Goal: Transaction & Acquisition: Obtain resource

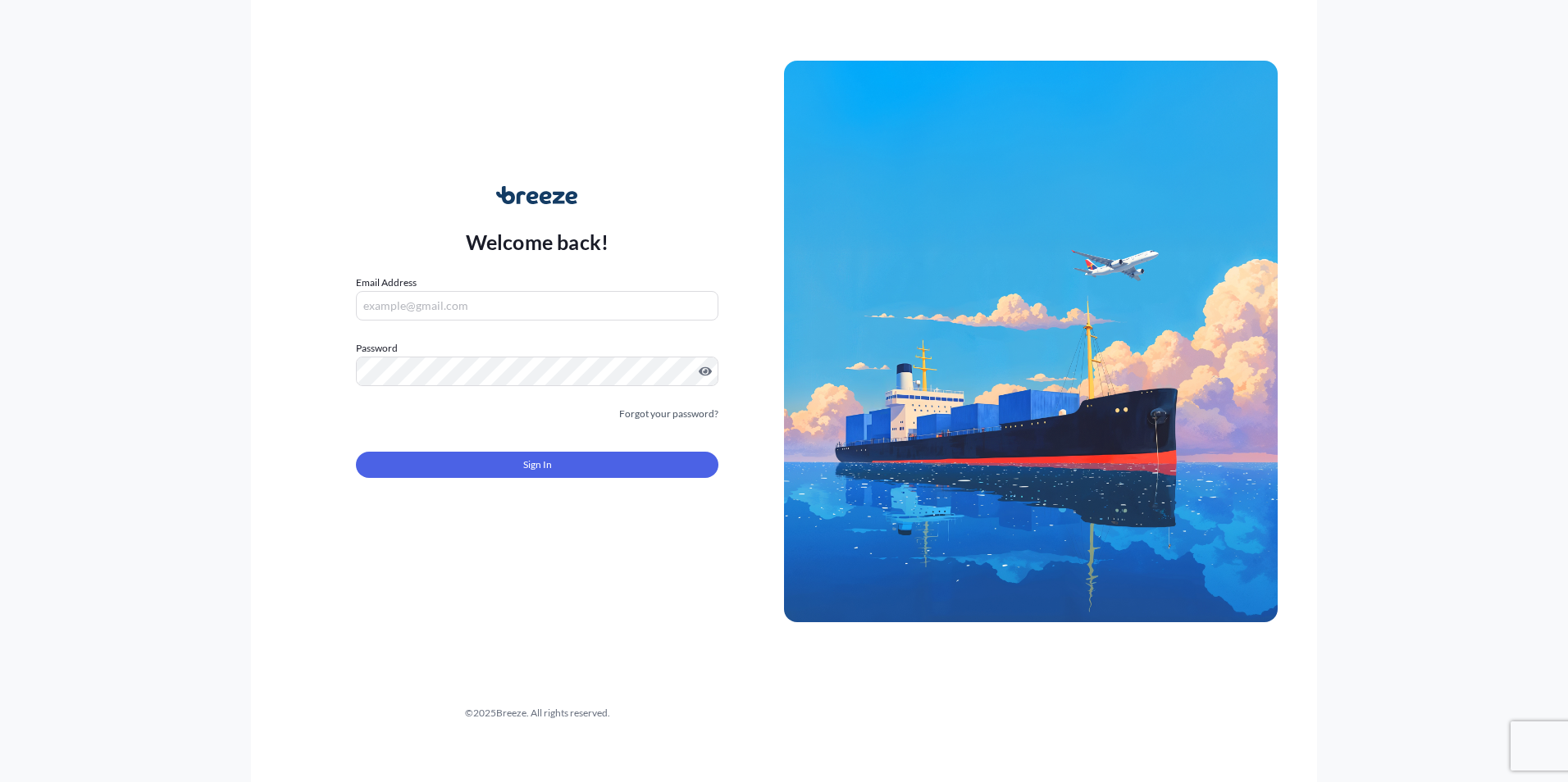
click at [423, 312] on input "Email Address" at bounding box center [537, 305] width 363 height 30
type input "[EMAIL_ADDRESS][DOMAIN_NAME]"
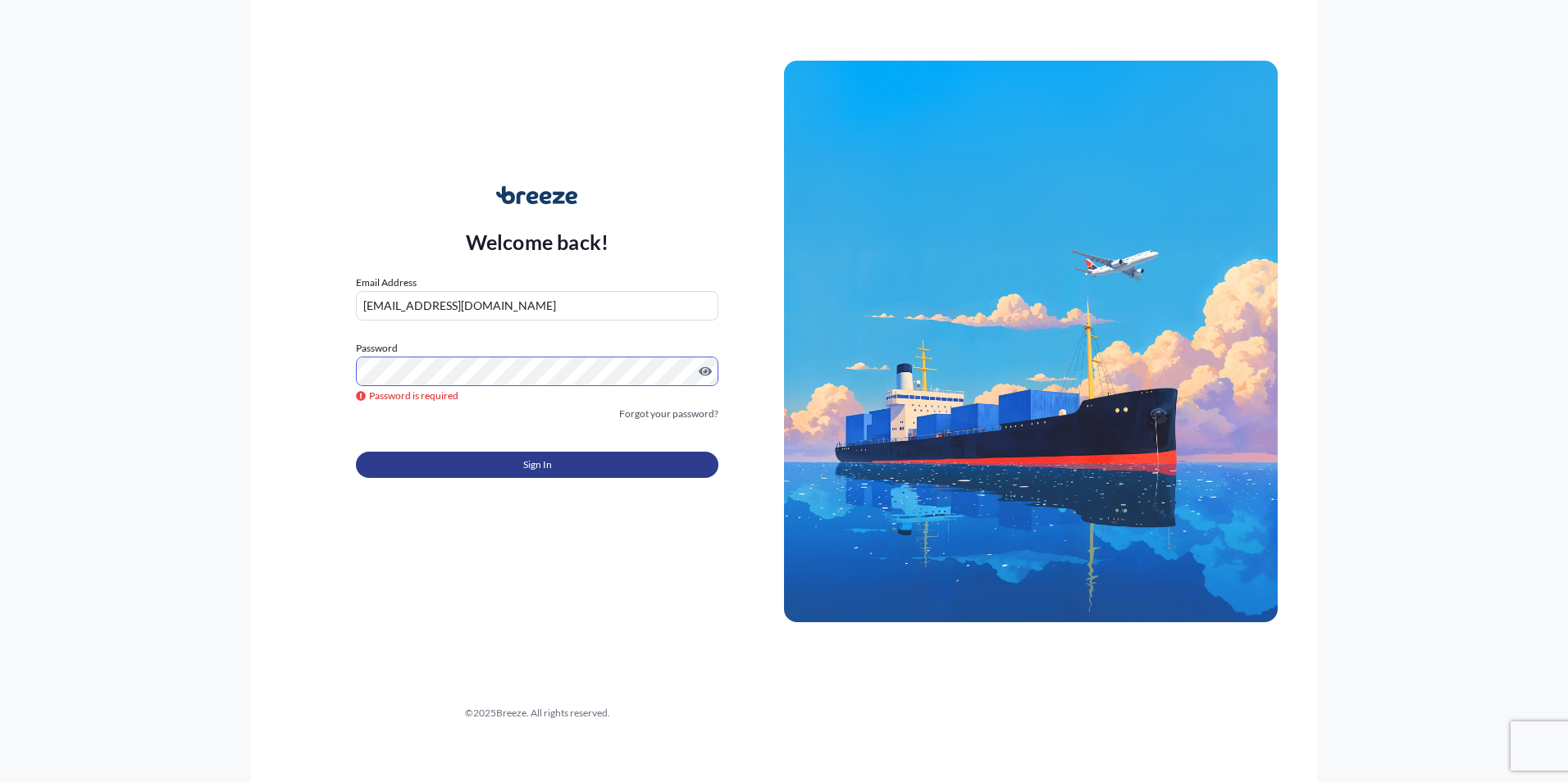
click at [508, 468] on button "Sign In" at bounding box center [537, 465] width 363 height 26
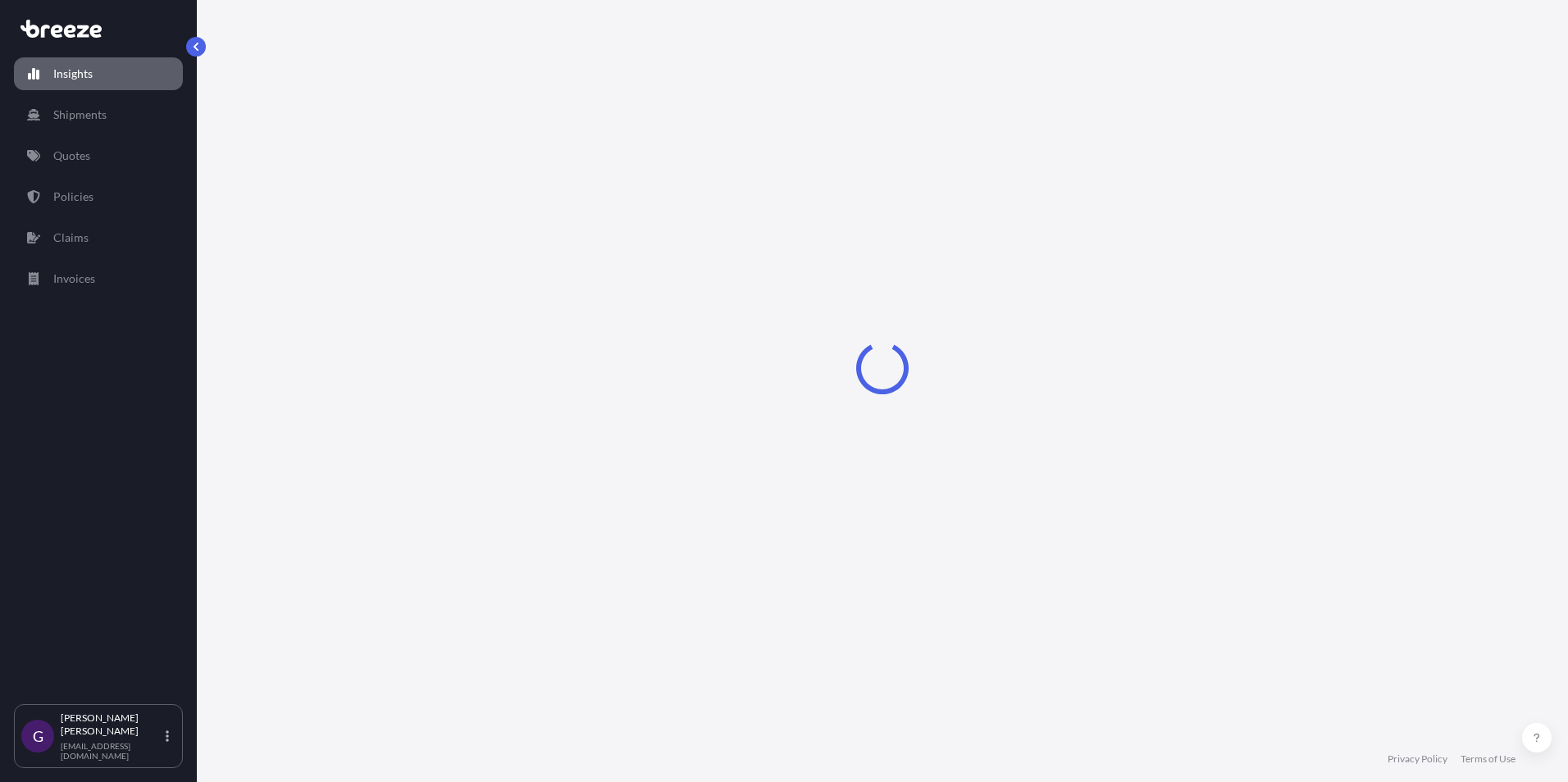
select select "2025"
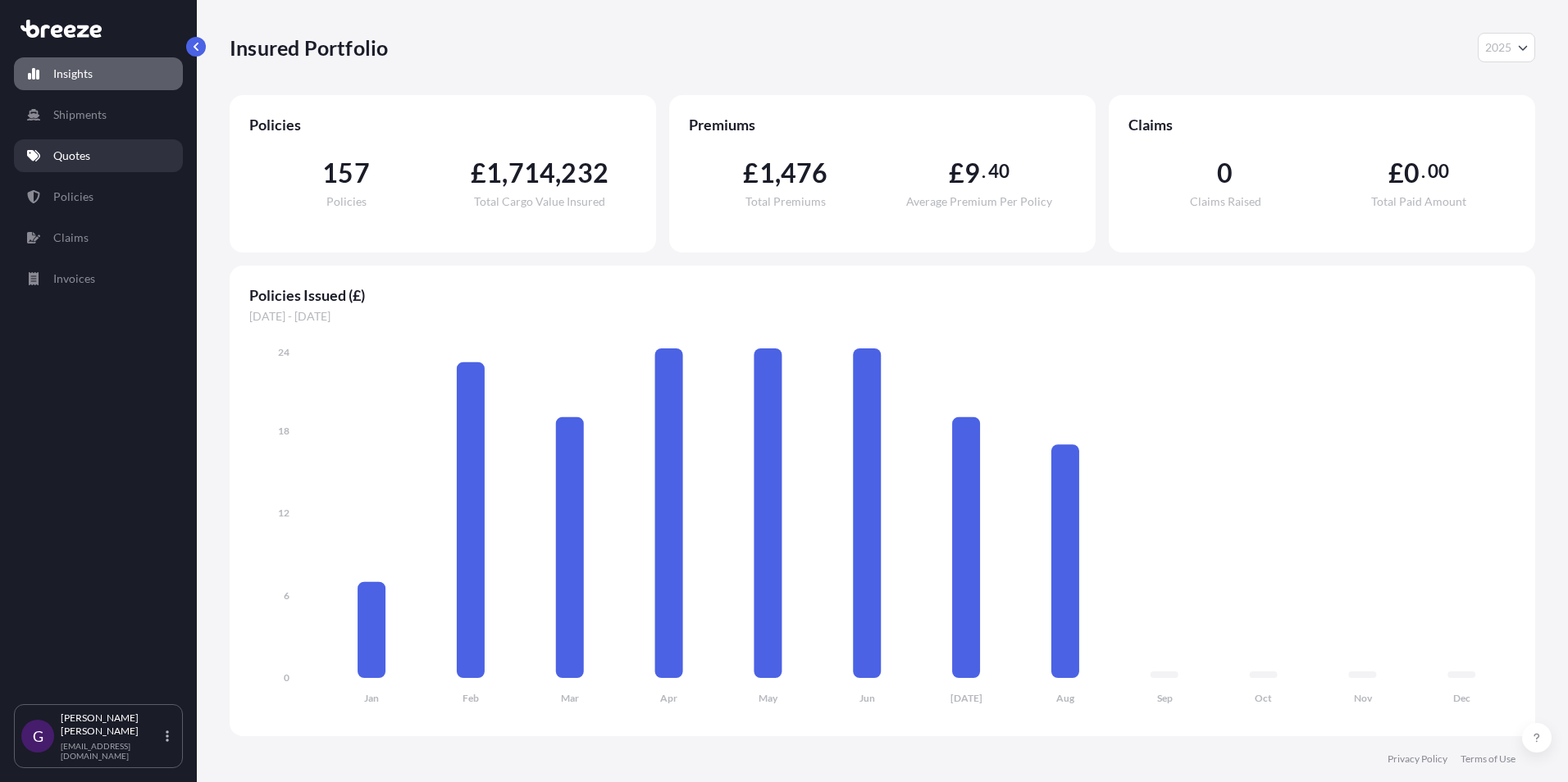
click at [91, 152] on p "Quotes" at bounding box center [72, 156] width 37 height 16
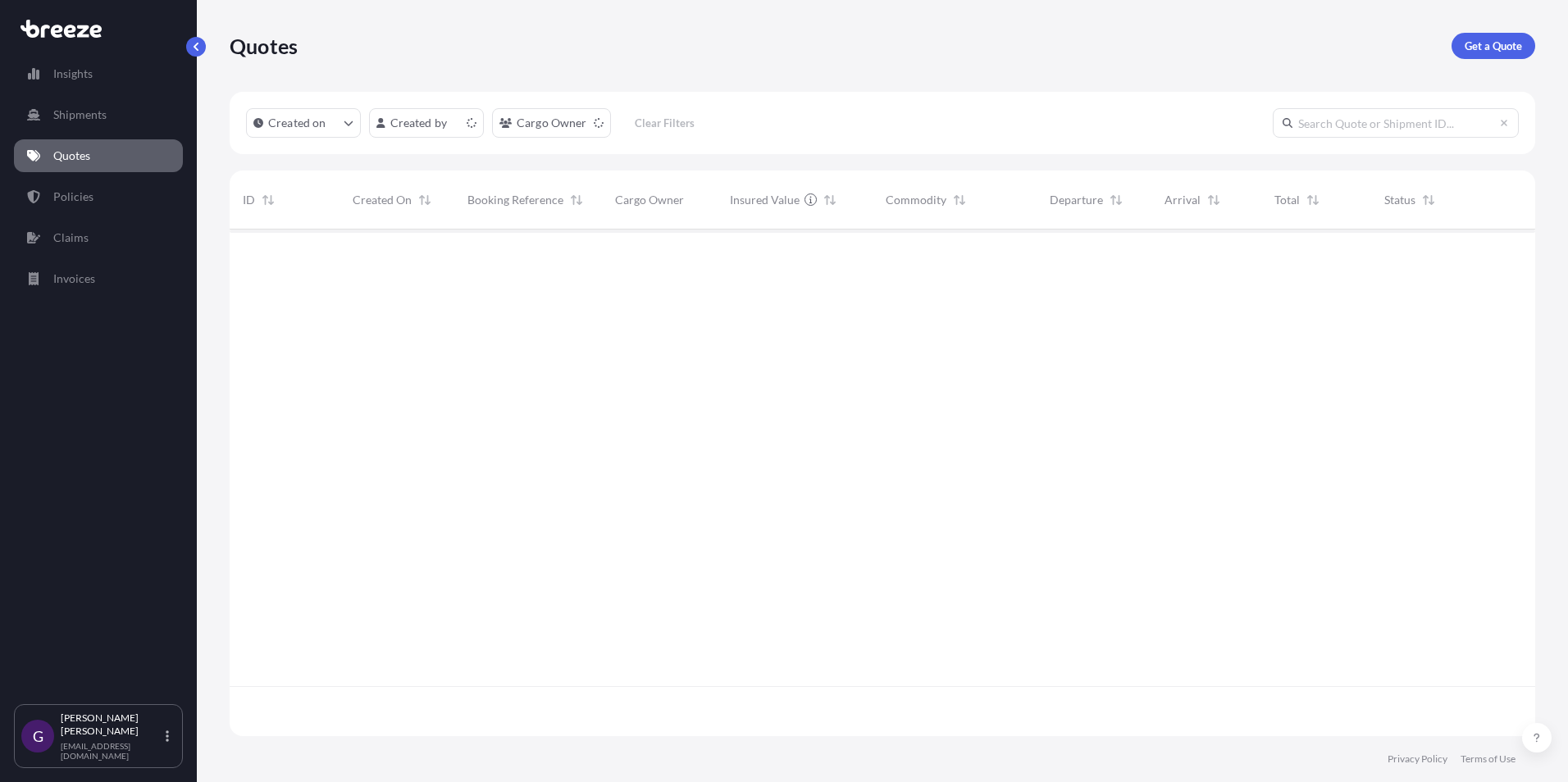
scroll to position [503, 1293]
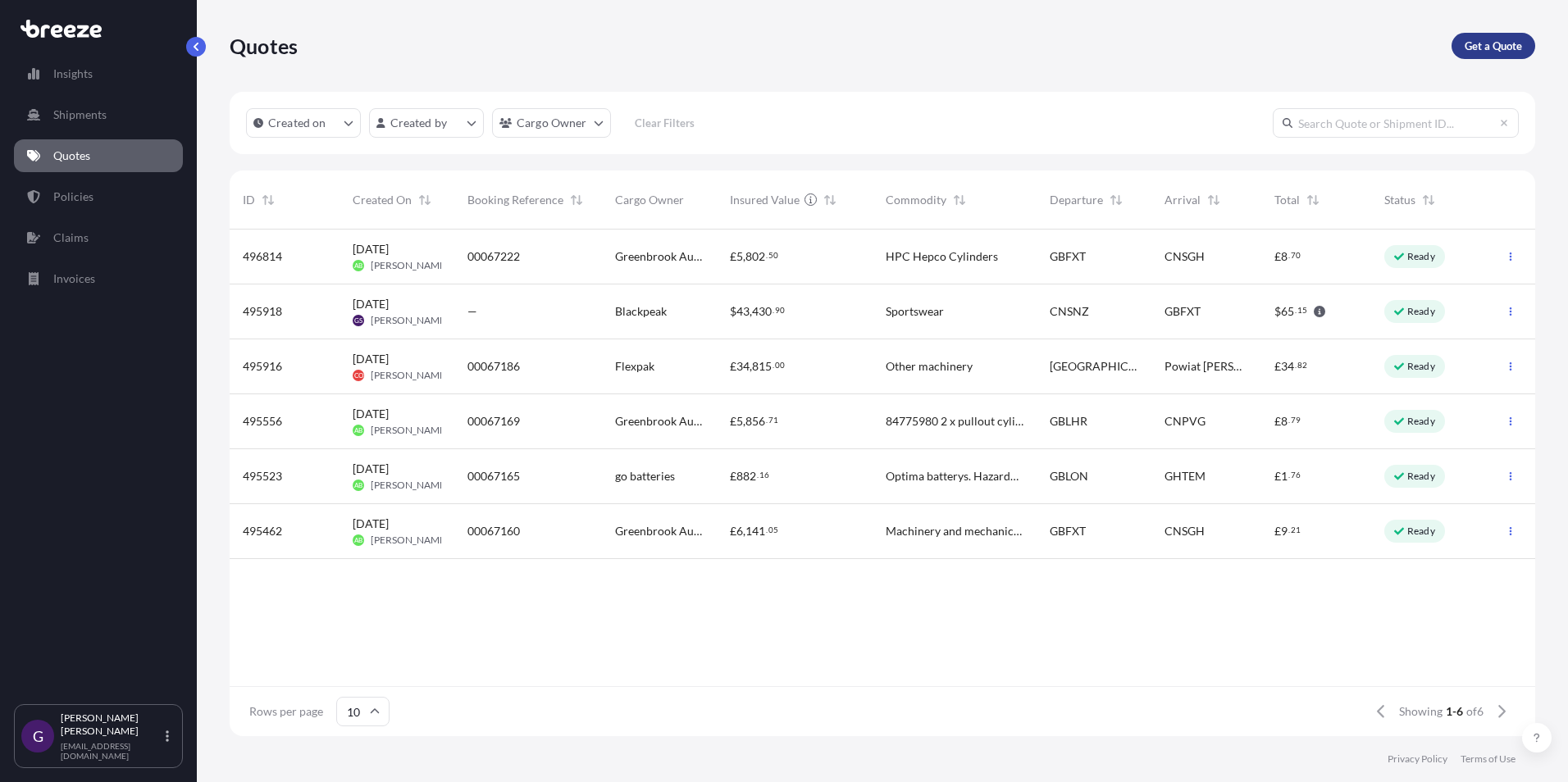
click at [1481, 49] on p "Get a Quote" at bounding box center [1493, 46] width 57 height 16
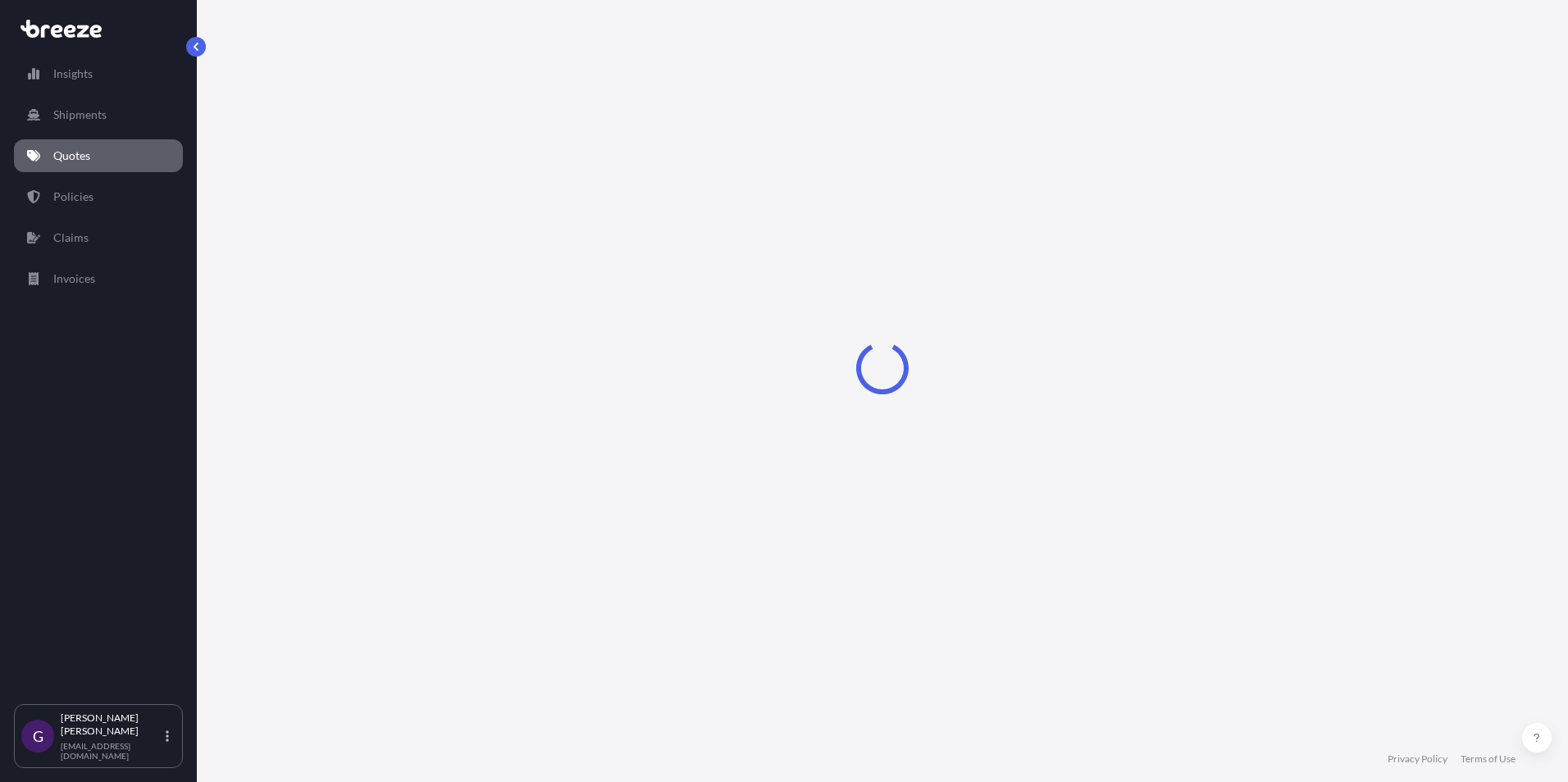
select select "Sea"
select select "1"
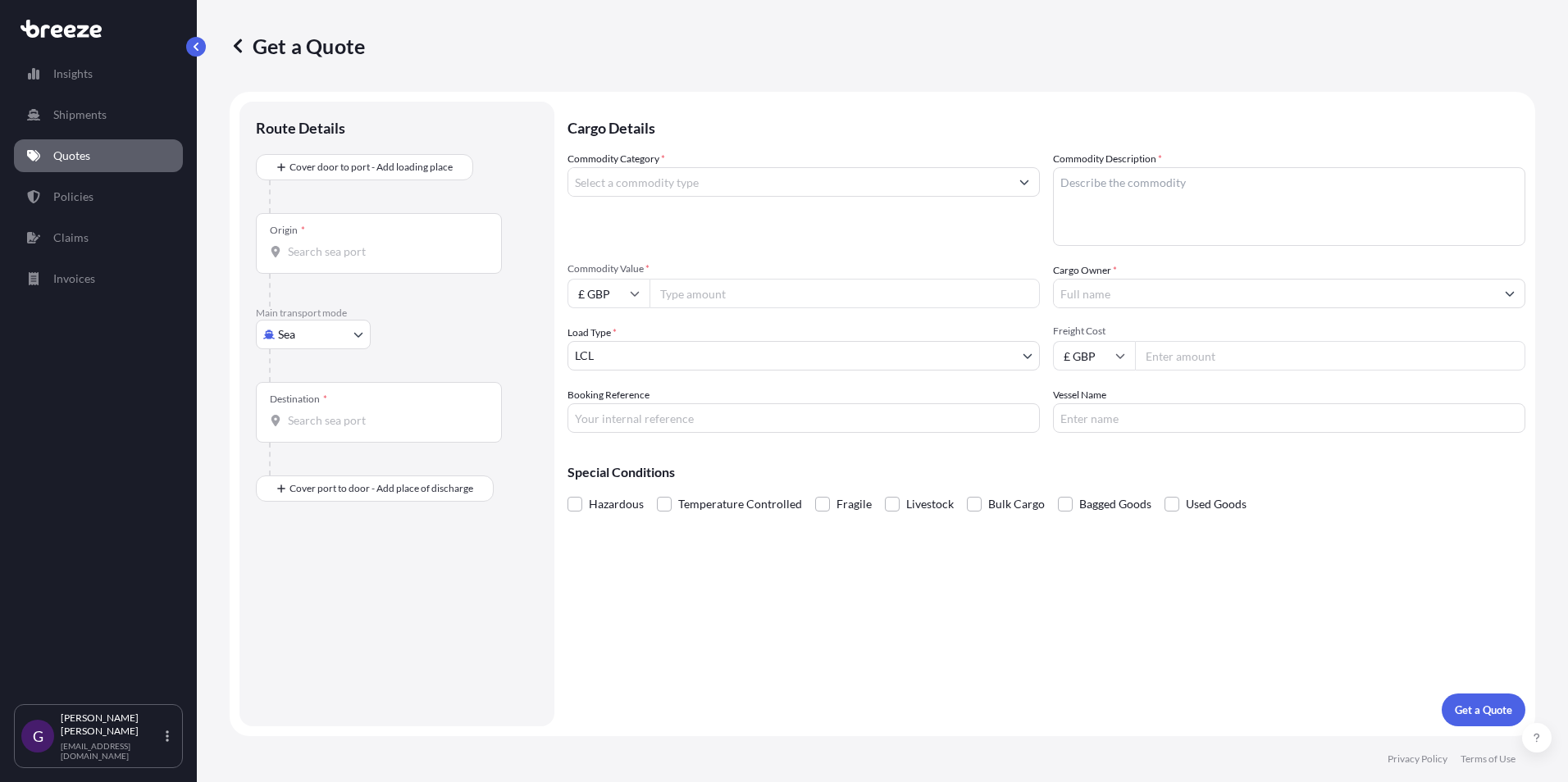
click at [617, 174] on input "Commodity Category *" at bounding box center [789, 182] width 441 height 30
drag, startPoint x: 615, startPoint y: 177, endPoint x: 540, endPoint y: 179, distance: 75.0
click at [540, 179] on form "Route Details Cover door to port - Add loading place Place of loading Road Road…" at bounding box center [882, 413] width 1305 height 644
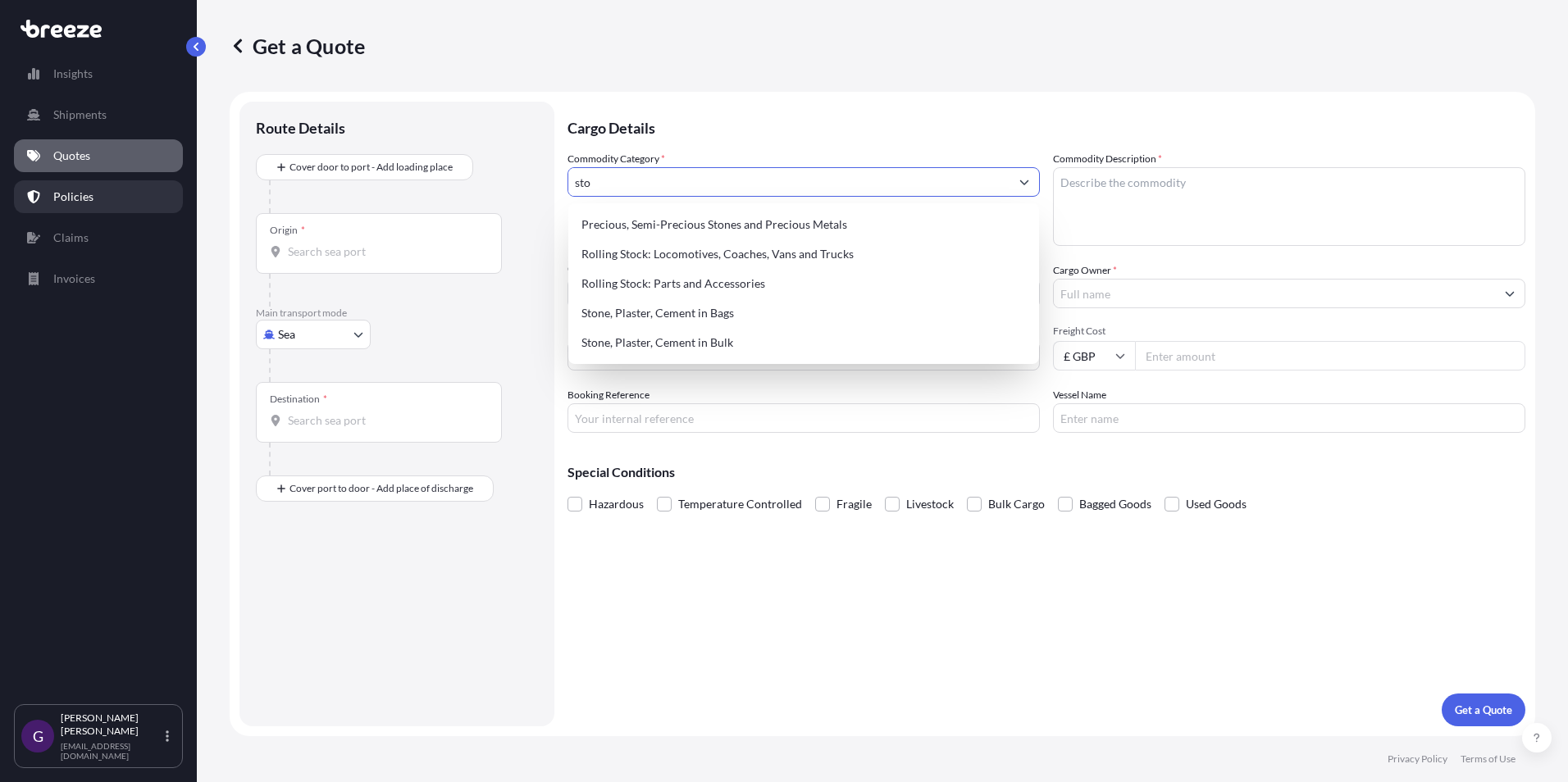
type input "sto"
click at [80, 193] on p "Policies" at bounding box center [73, 197] width 40 height 16
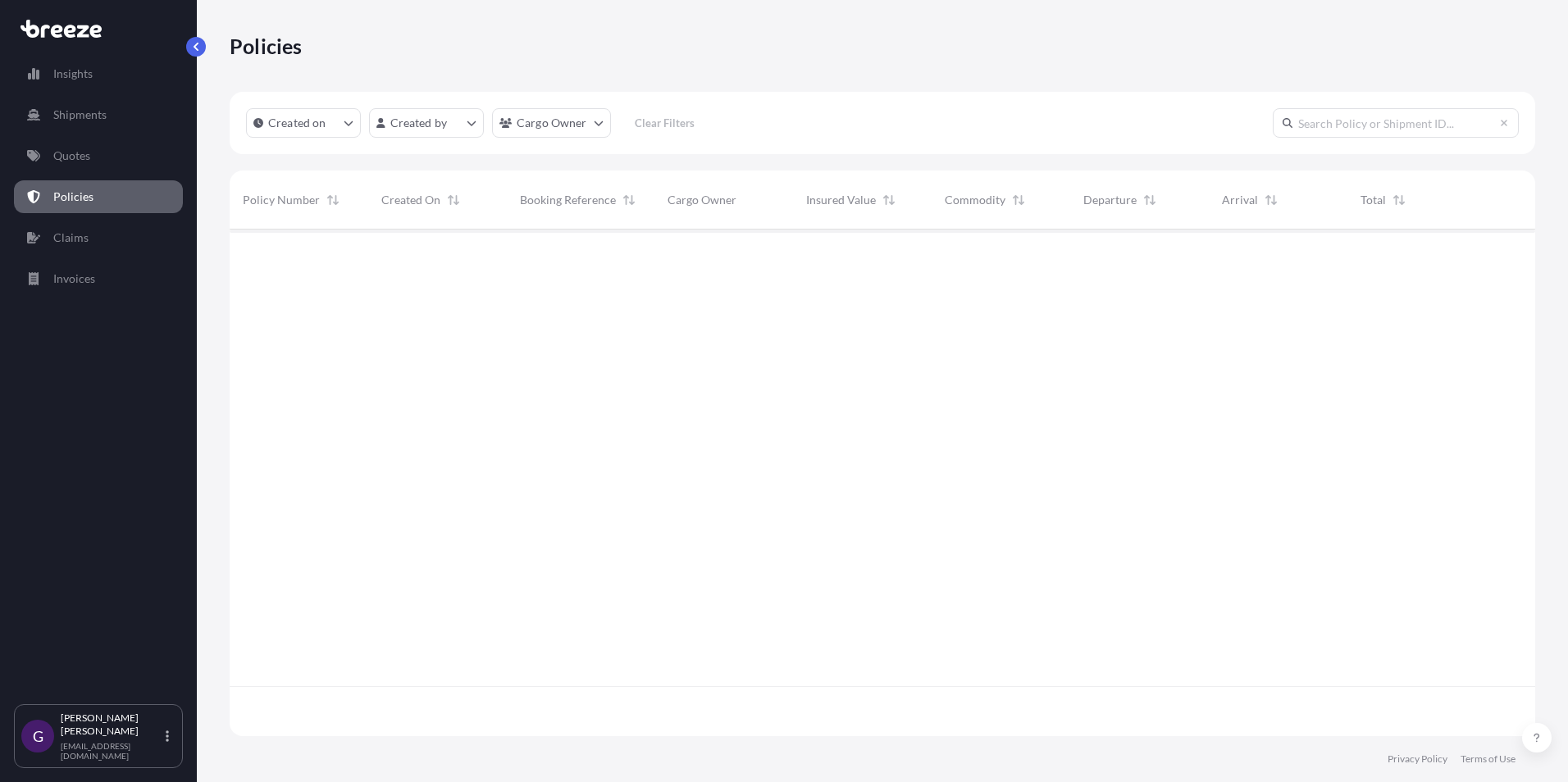
scroll to position [503, 1293]
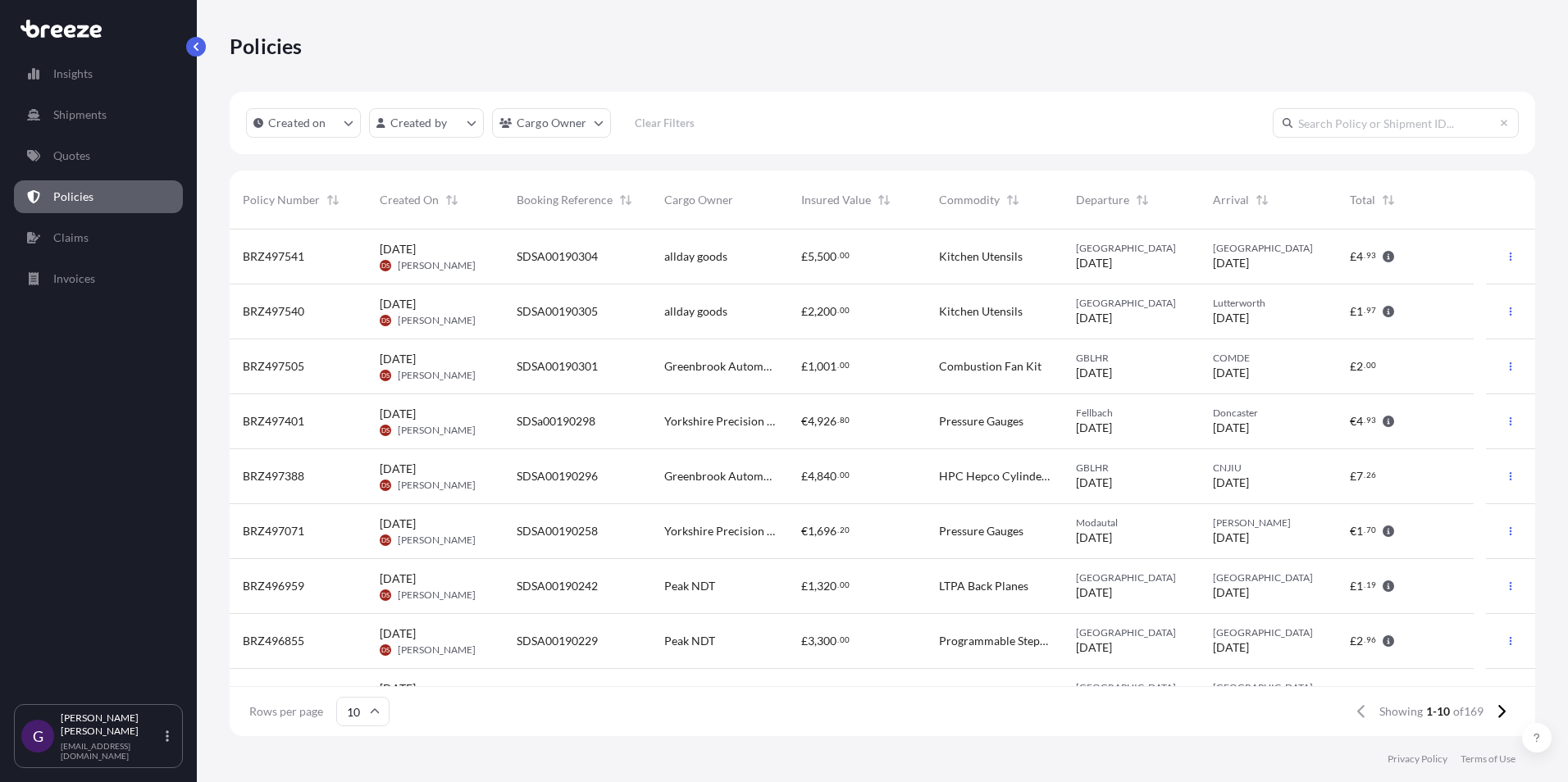
click at [1360, 126] on input "text" at bounding box center [1395, 122] width 246 height 30
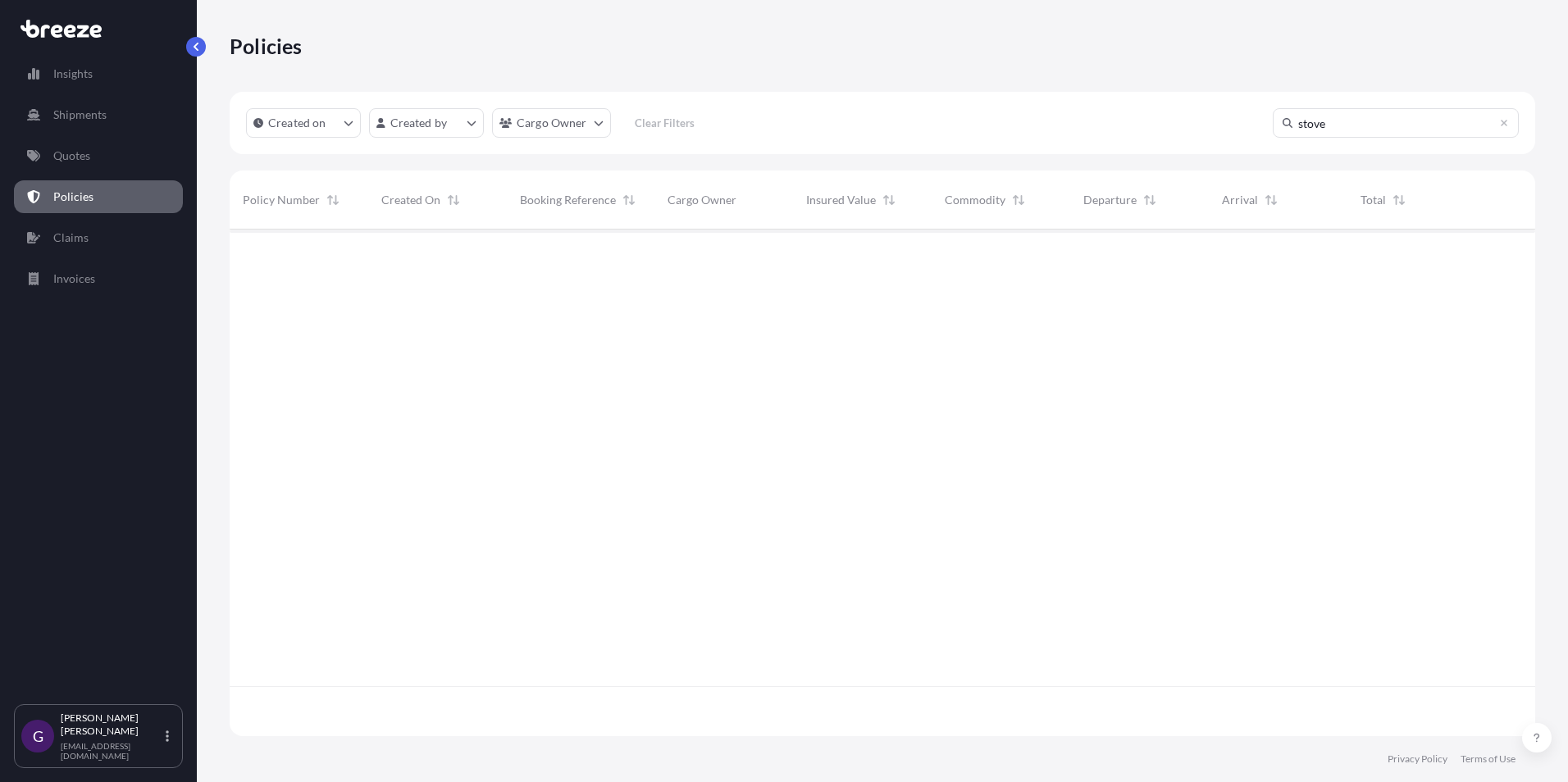
type input "stove"
click at [676, 198] on span "Cargo Owner" at bounding box center [702, 200] width 69 height 16
select select "Sea"
select select "1"
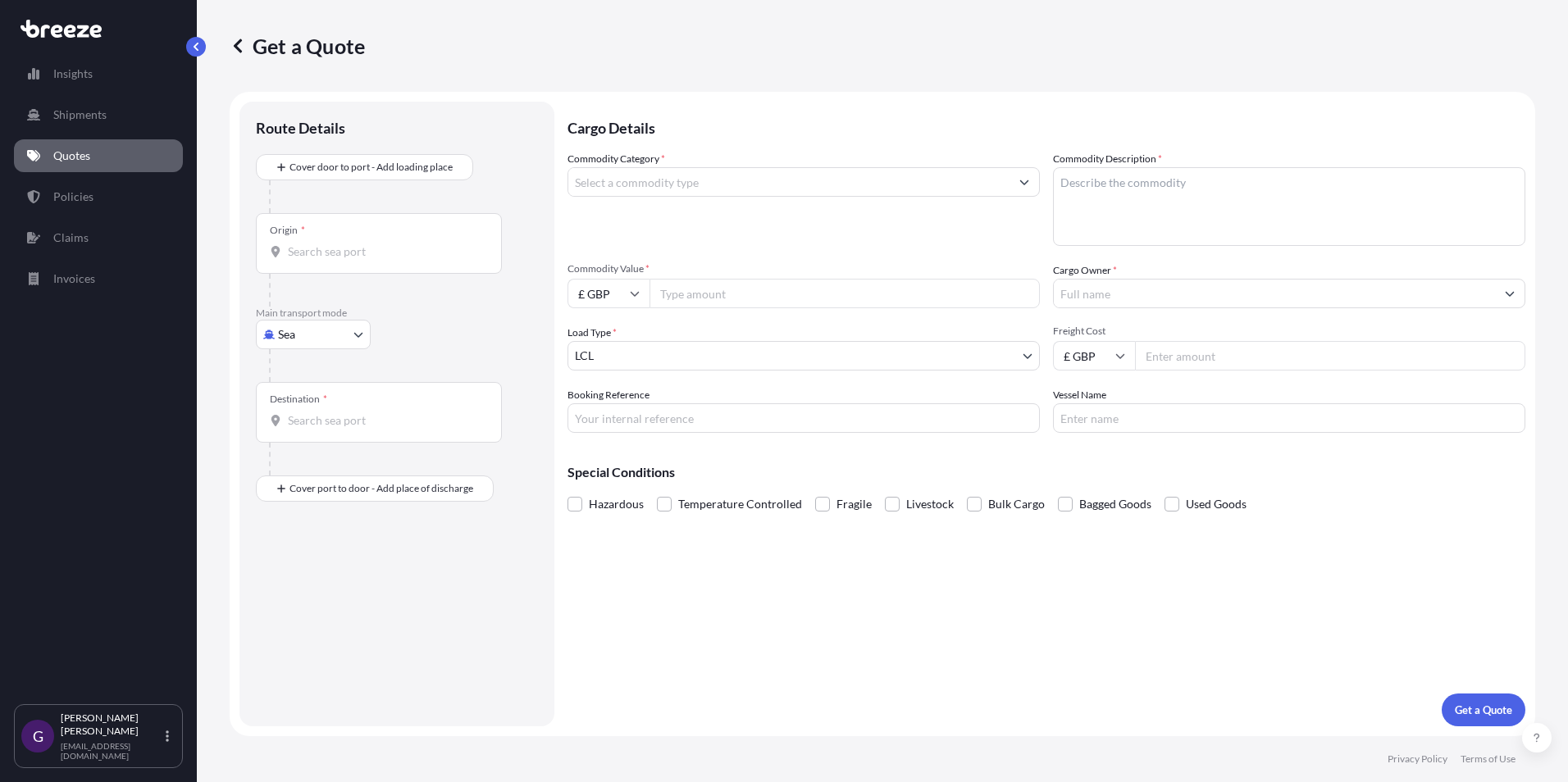
click at [108, 156] on link "Quotes" at bounding box center [98, 156] width 169 height 33
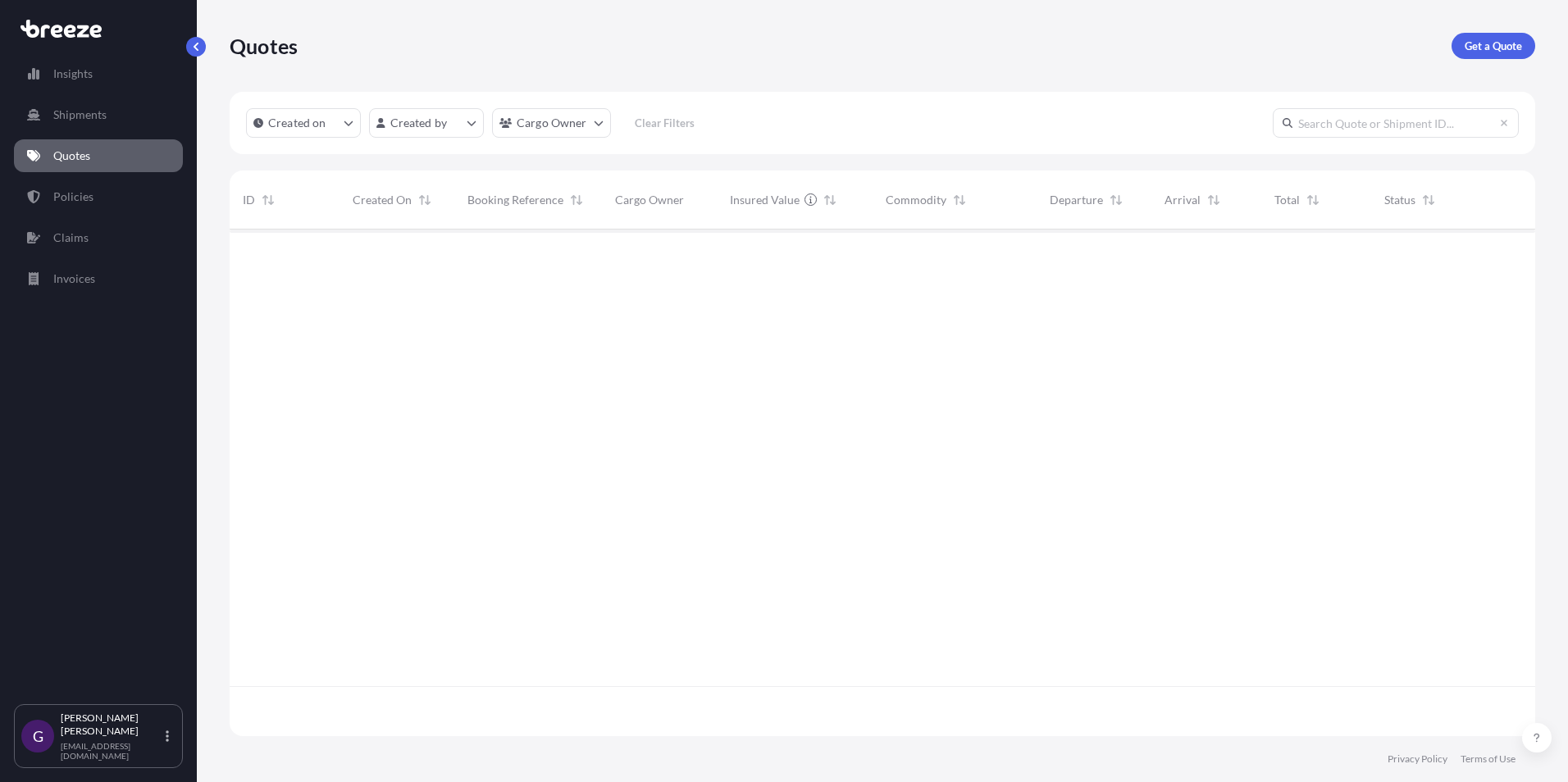
scroll to position [503, 1293]
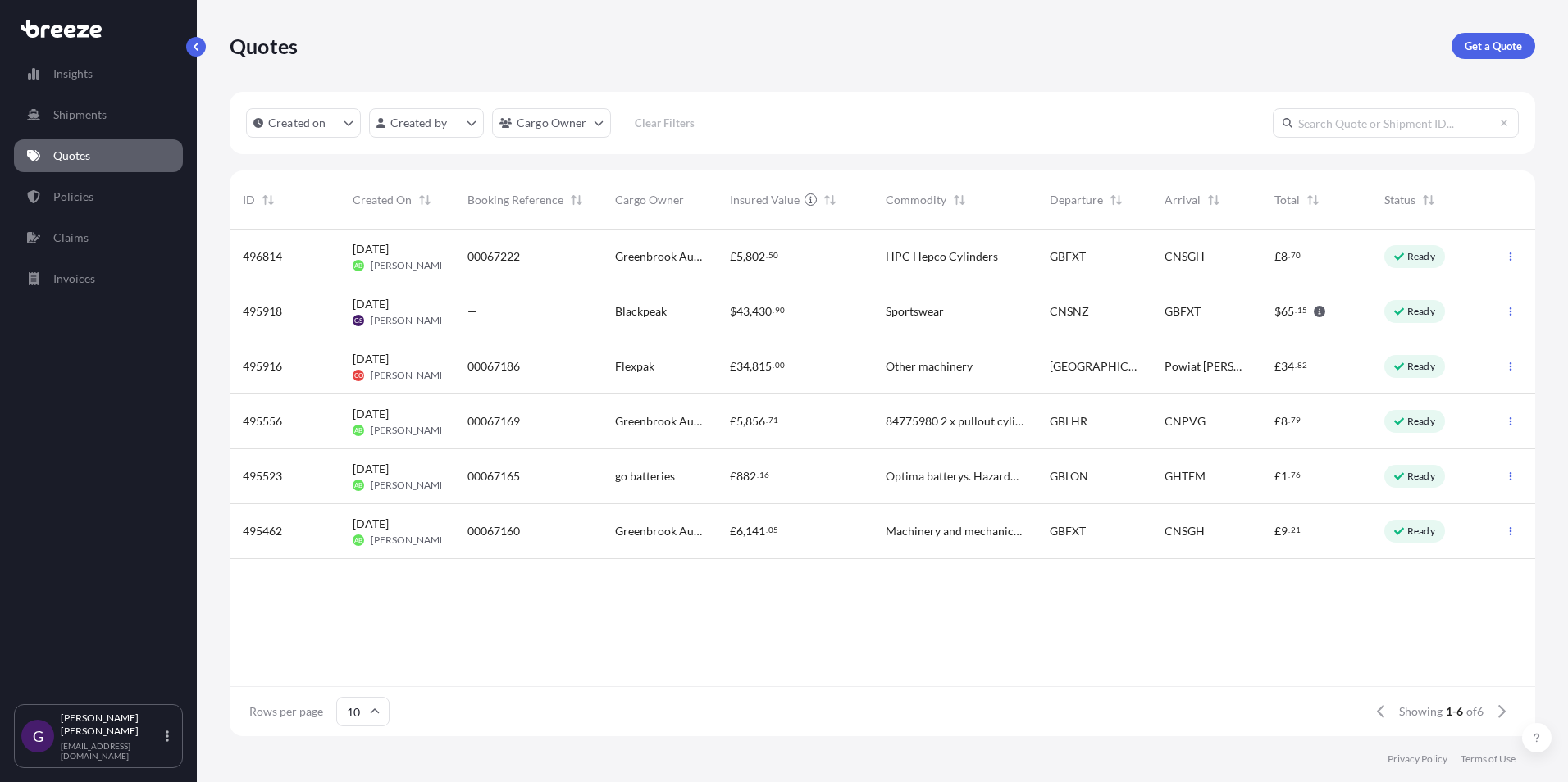
click at [658, 198] on span "Cargo Owner" at bounding box center [650, 200] width 69 height 16
click at [375, 710] on icon at bounding box center [374, 711] width 10 height 10
click at [363, 672] on div "50" at bounding box center [362, 666] width 40 height 31
click at [86, 194] on p "Policies" at bounding box center [73, 197] width 40 height 16
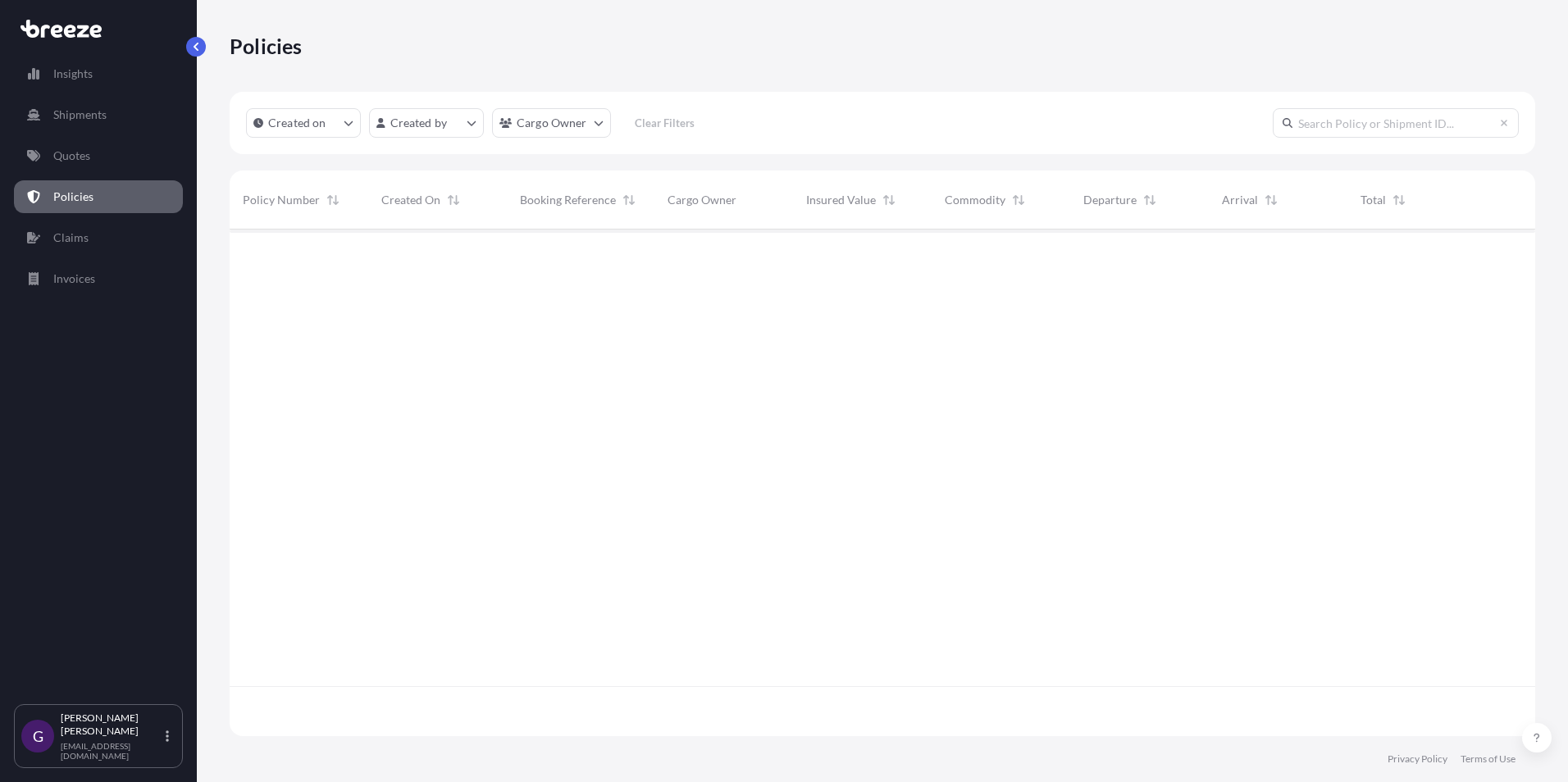
scroll to position [503, 1293]
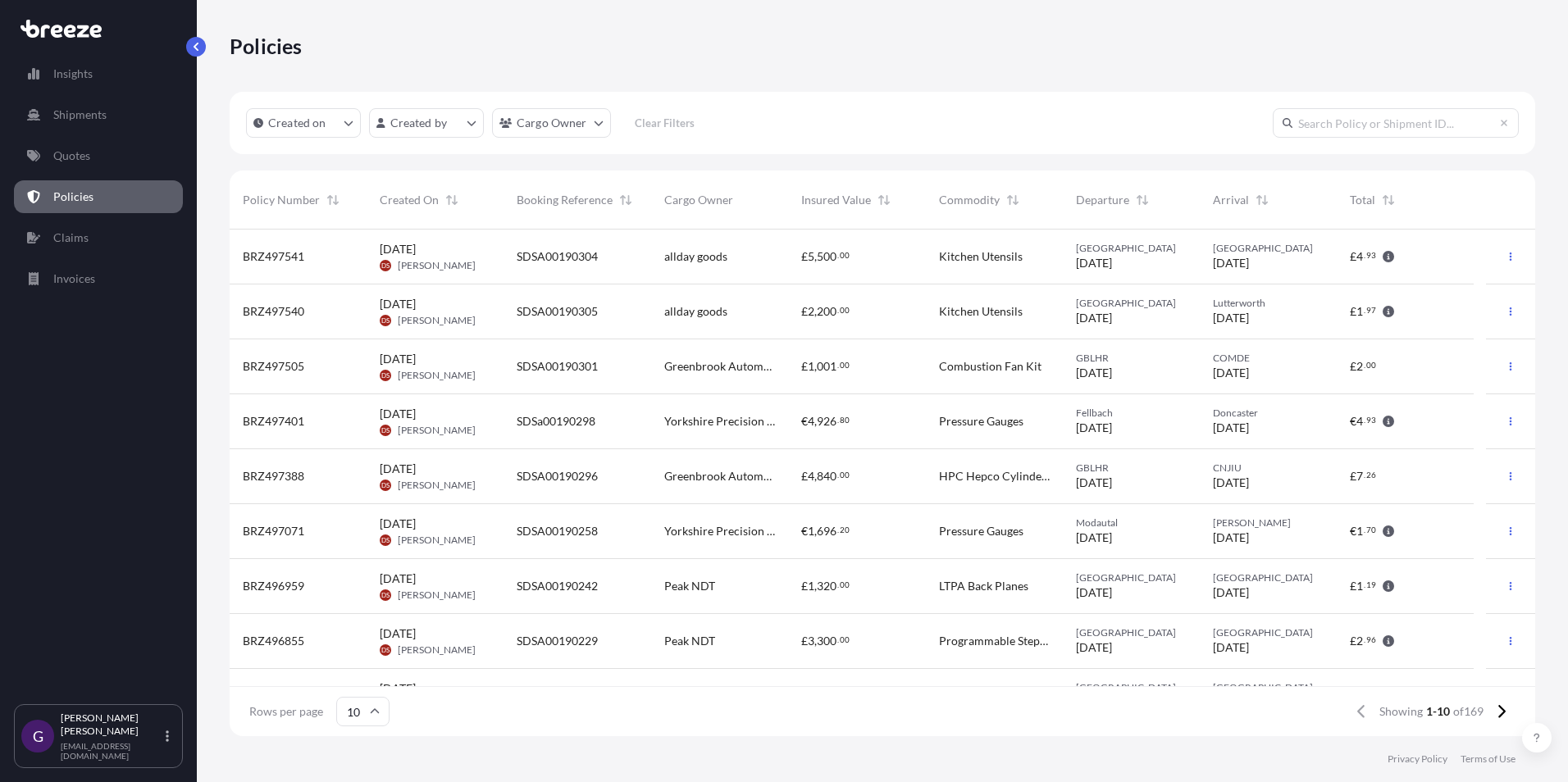
click at [1354, 126] on input "text" at bounding box center [1395, 122] width 246 height 30
type input "stove"
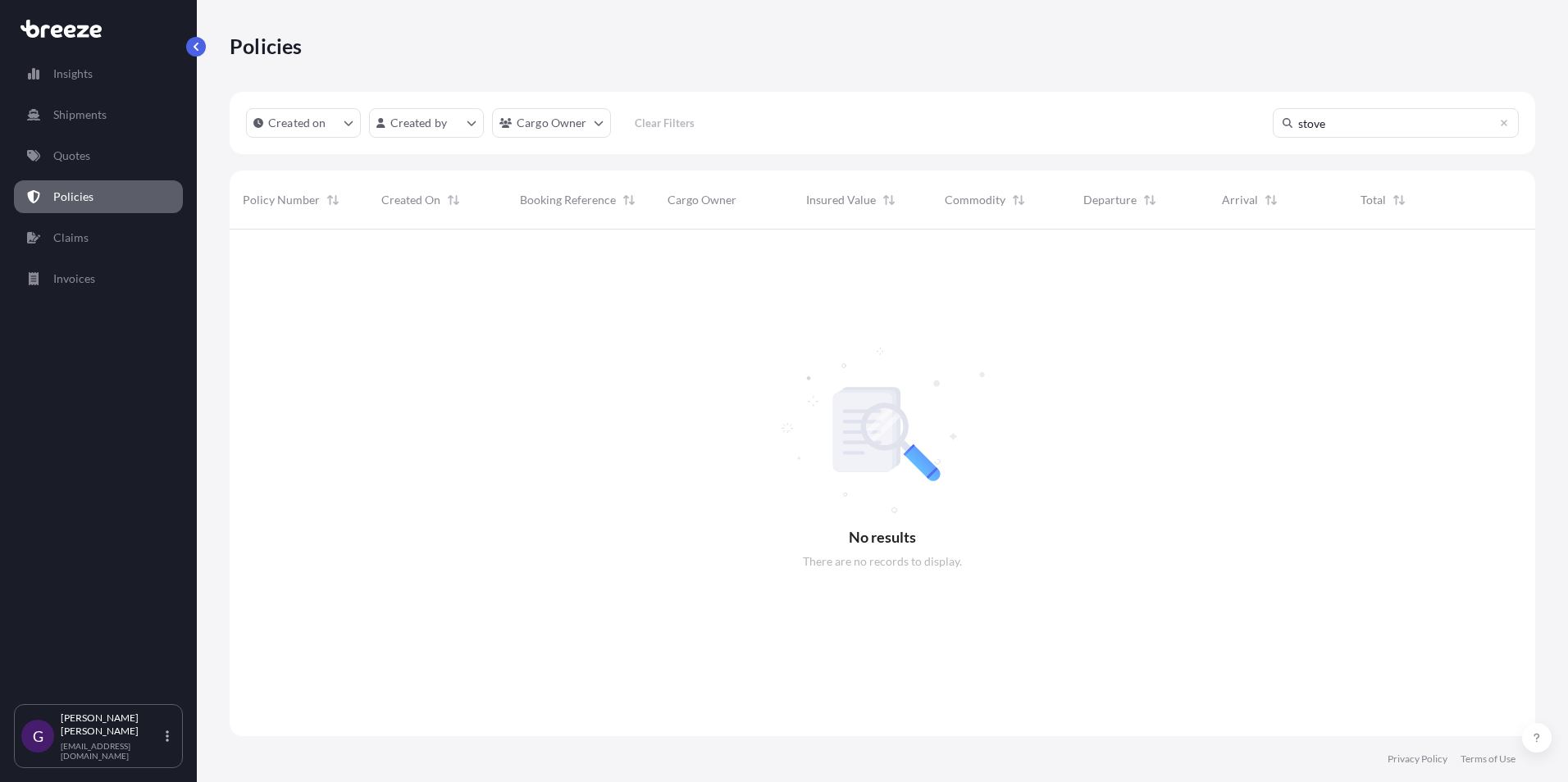
scroll to position [554, 1293]
click at [82, 159] on p "Quotes" at bounding box center [72, 156] width 37 height 16
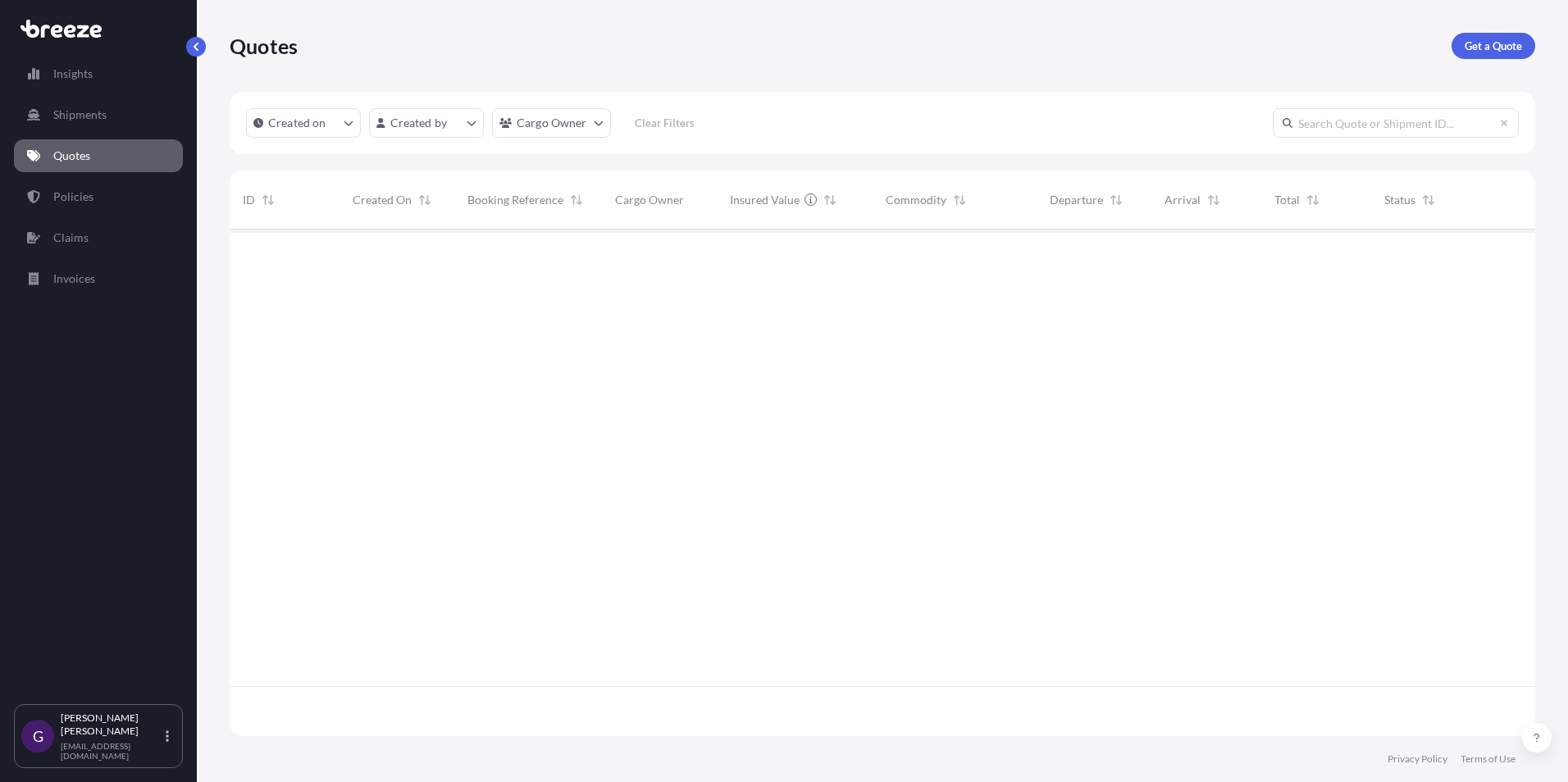
scroll to position [503, 1293]
click at [85, 119] on p "Shipments" at bounding box center [80, 115] width 53 height 16
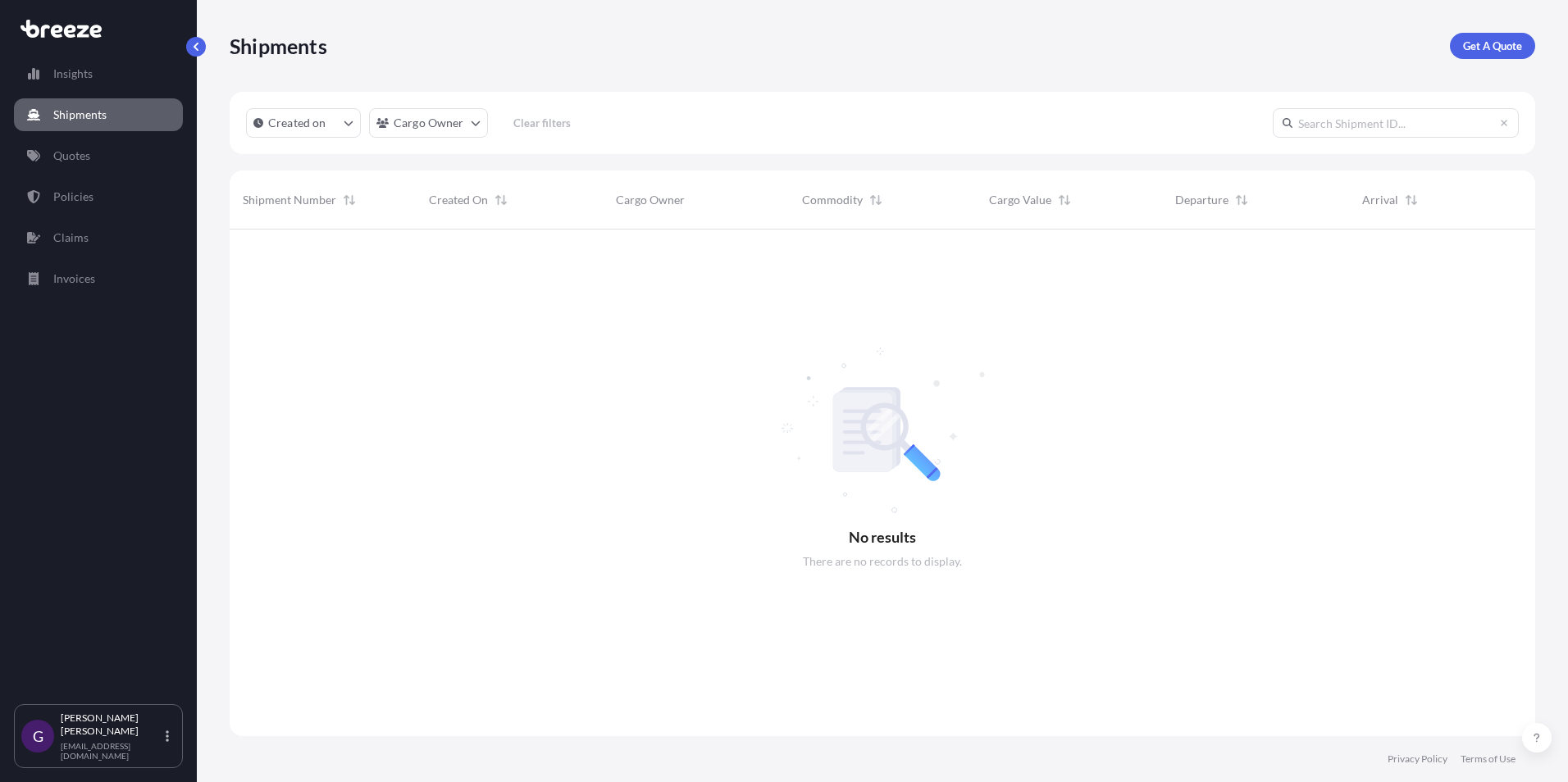
scroll to position [554, 1293]
click at [85, 204] on p "Policies" at bounding box center [73, 197] width 40 height 16
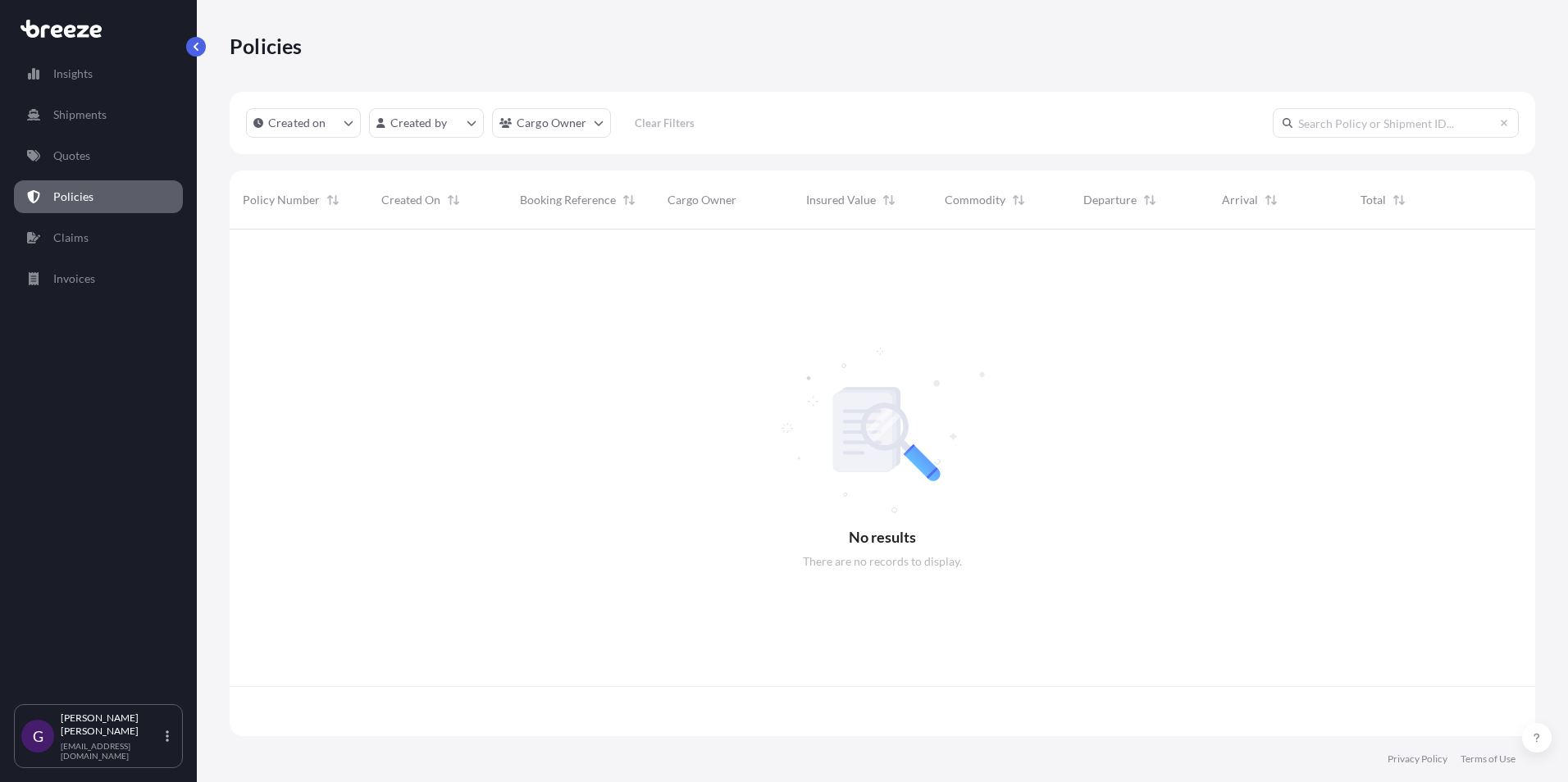
scroll to position [503, 1293]
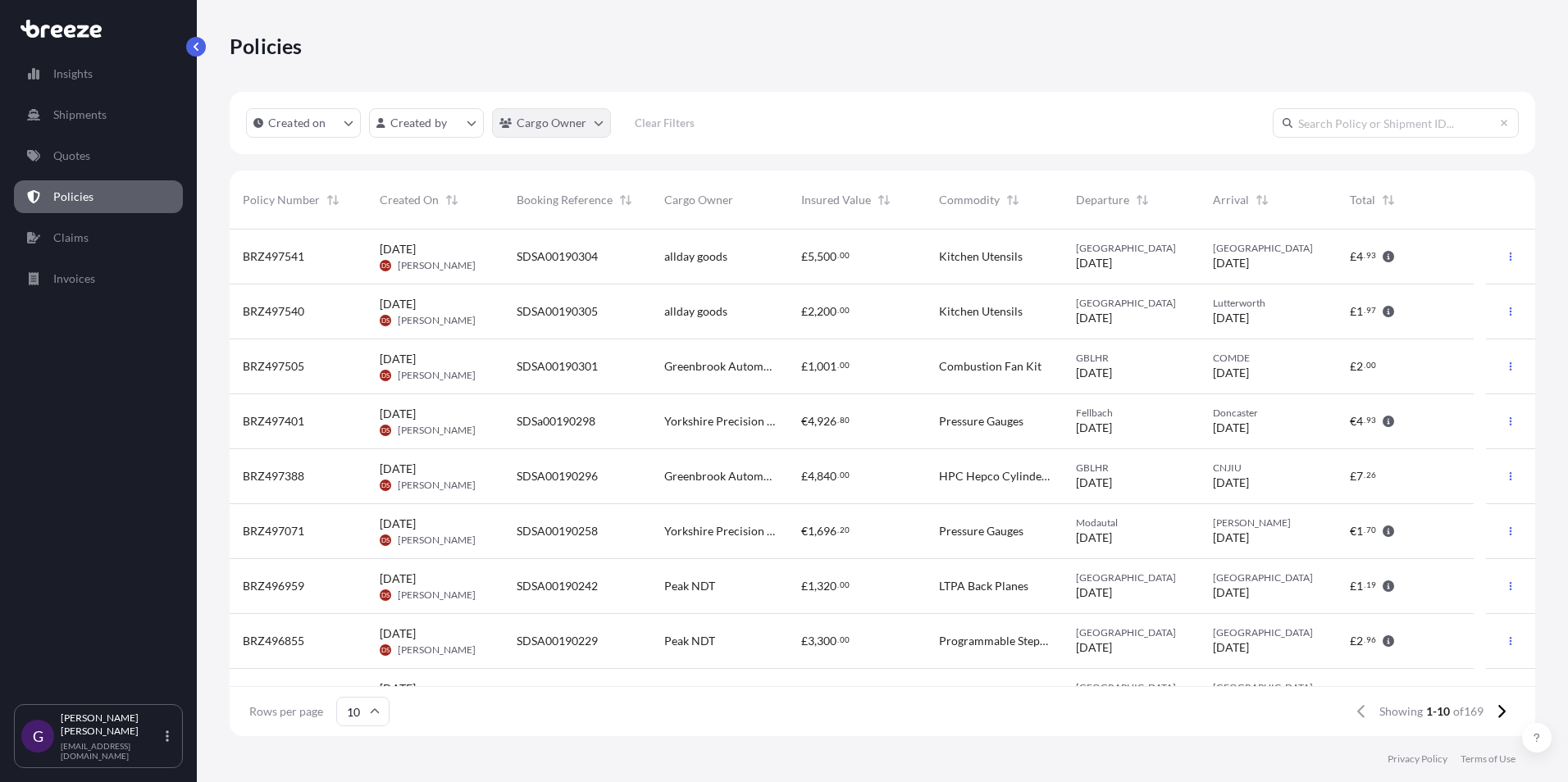
click at [574, 126] on html "Insights Shipments Quotes Policies Claims Invoices G [PERSON_NAME] [EMAIL_ADDRE…" at bounding box center [784, 391] width 1568 height 782
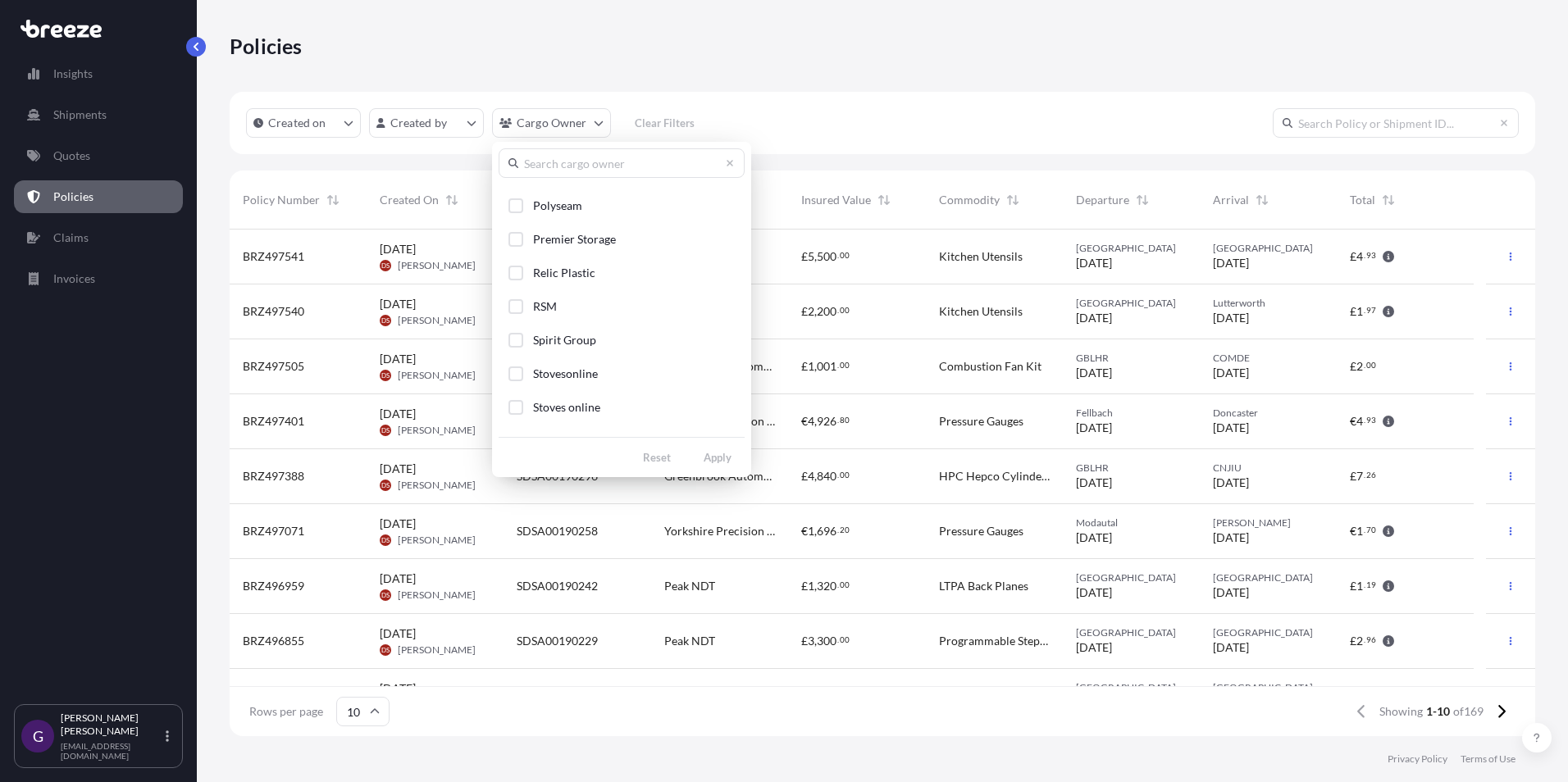
scroll to position [1394, 0]
click at [563, 281] on span "Stovesonline" at bounding box center [565, 285] width 64 height 16
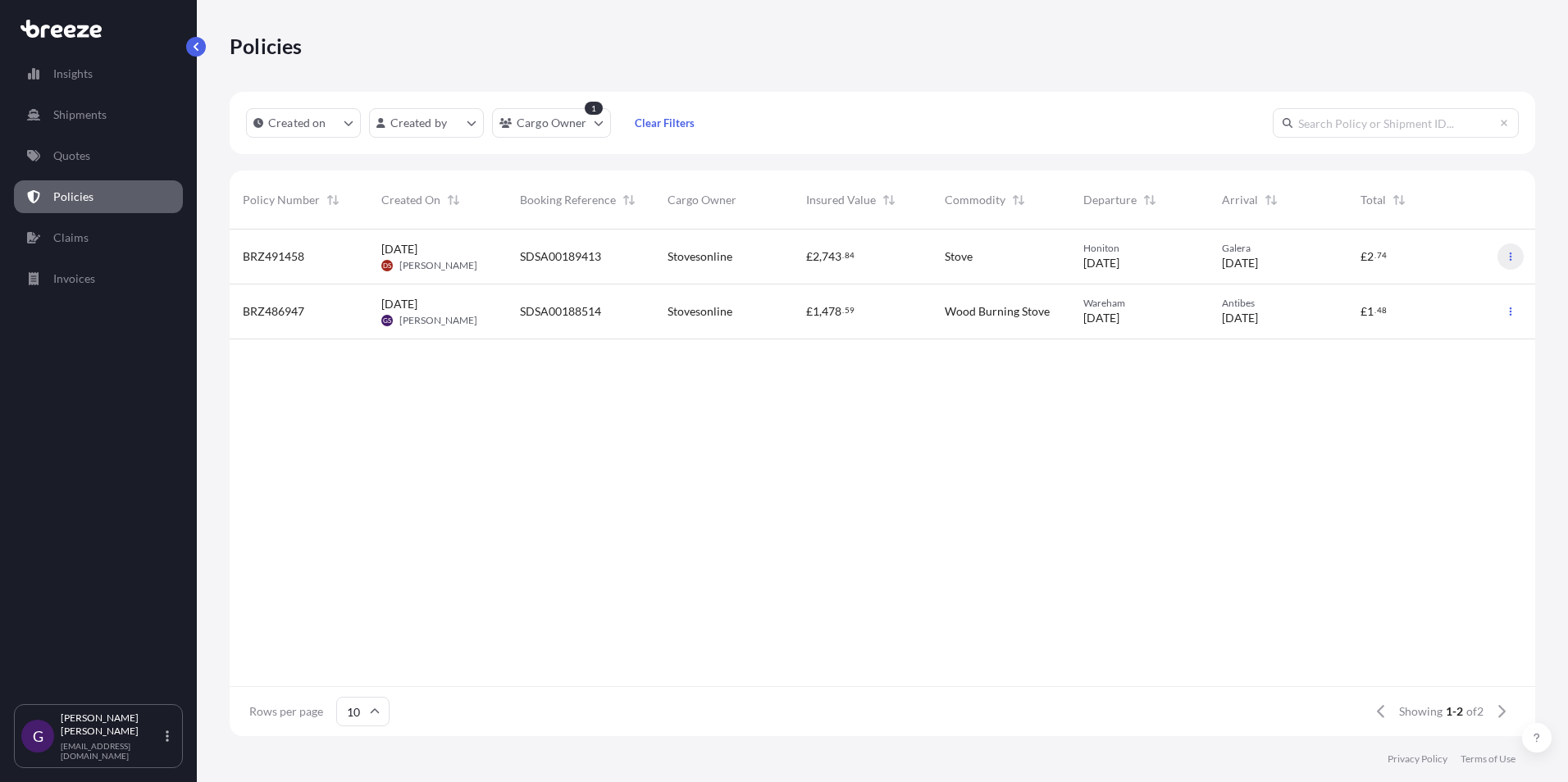
click at [1512, 263] on button "button" at bounding box center [1510, 256] width 26 height 26
click at [1422, 265] on p "Duplicate quote" at bounding box center [1420, 260] width 82 height 16
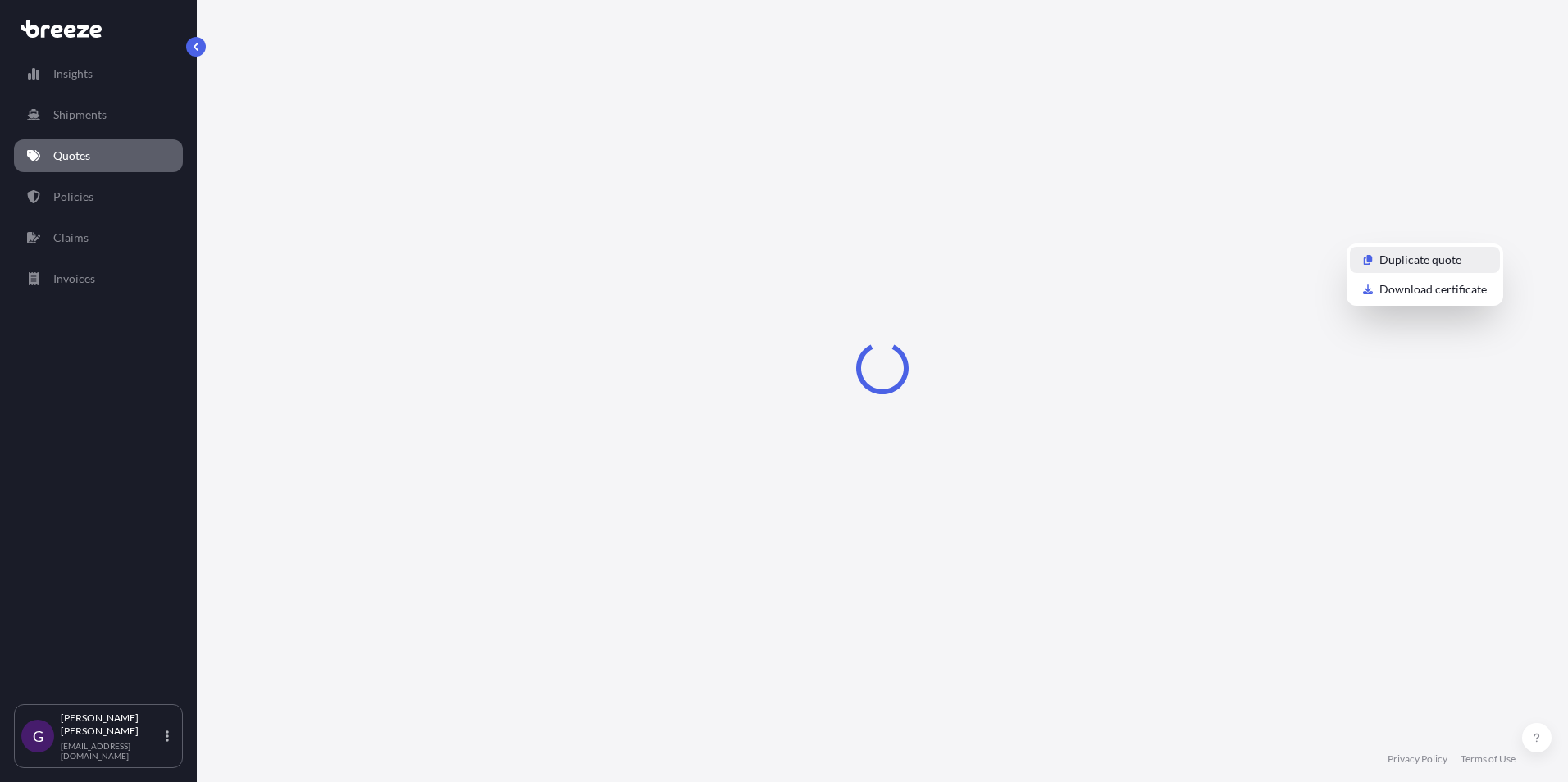
select select "Road"
select select "1"
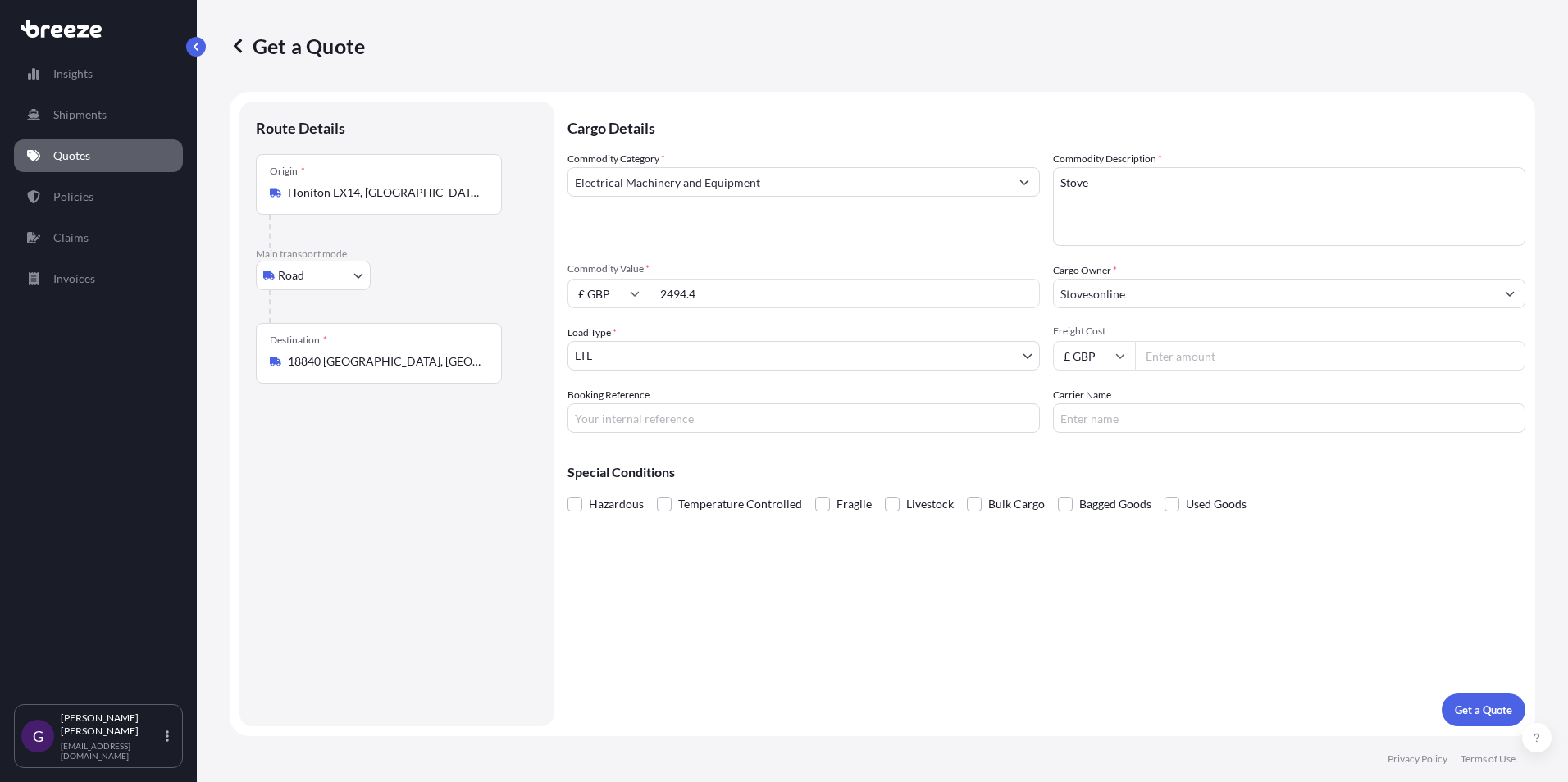
click at [584, 297] on input "£ GBP" at bounding box center [608, 294] width 82 height 30
click at [601, 332] on div "€ EUR" at bounding box center [608, 338] width 69 height 31
type input "€ EUR"
drag, startPoint x: 706, startPoint y: 292, endPoint x: 606, endPoint y: 292, distance: 100.0
click at [606, 292] on div "€ EUR 2494.4" at bounding box center [803, 294] width 472 height 30
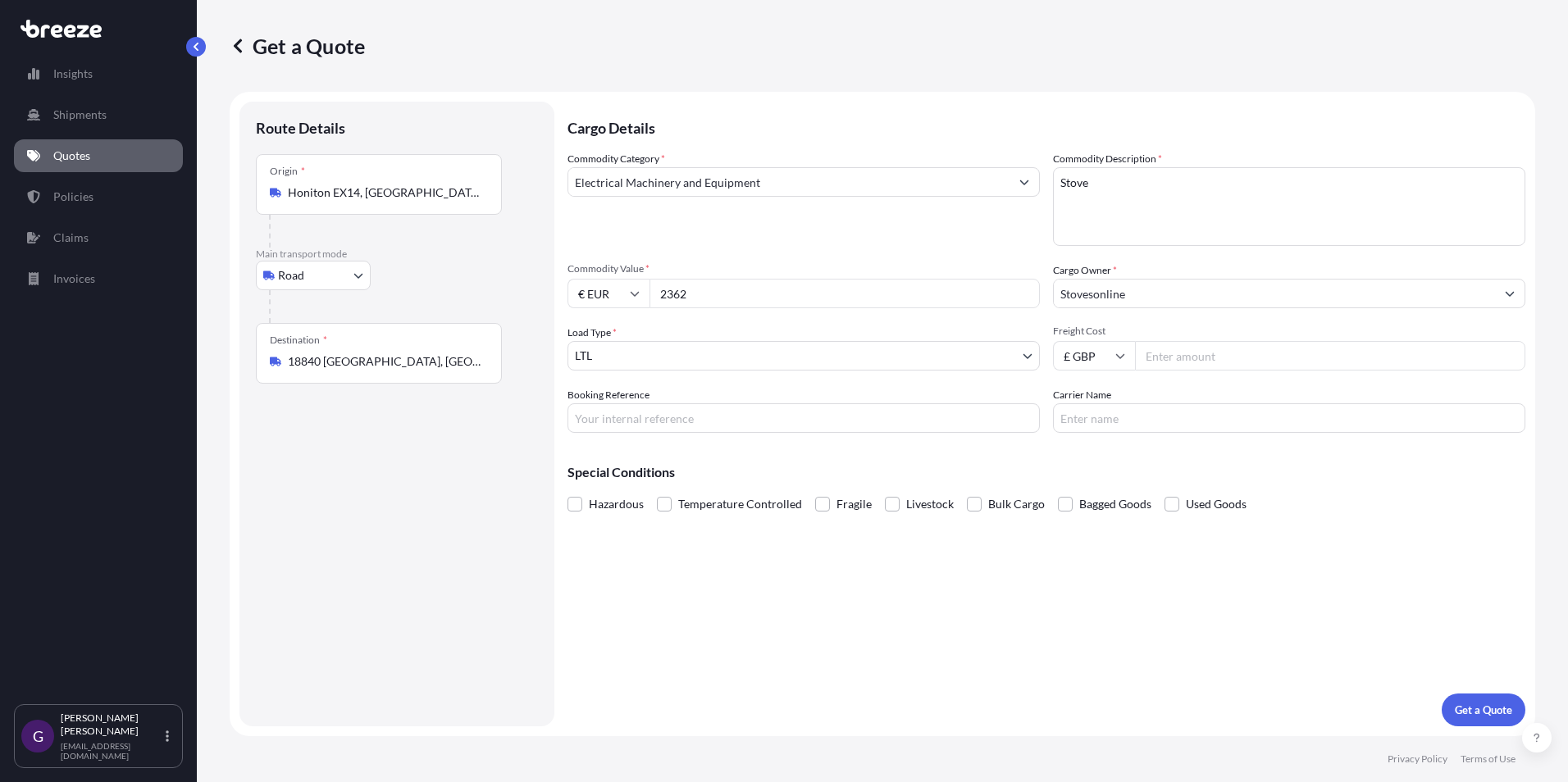
type input "2362"
click at [1158, 357] on input "Freight Cost" at bounding box center [1330, 355] width 391 height 30
type input "305"
click at [1127, 414] on input "Carrier Name" at bounding box center [1289, 418] width 472 height 30
type input "TNT"
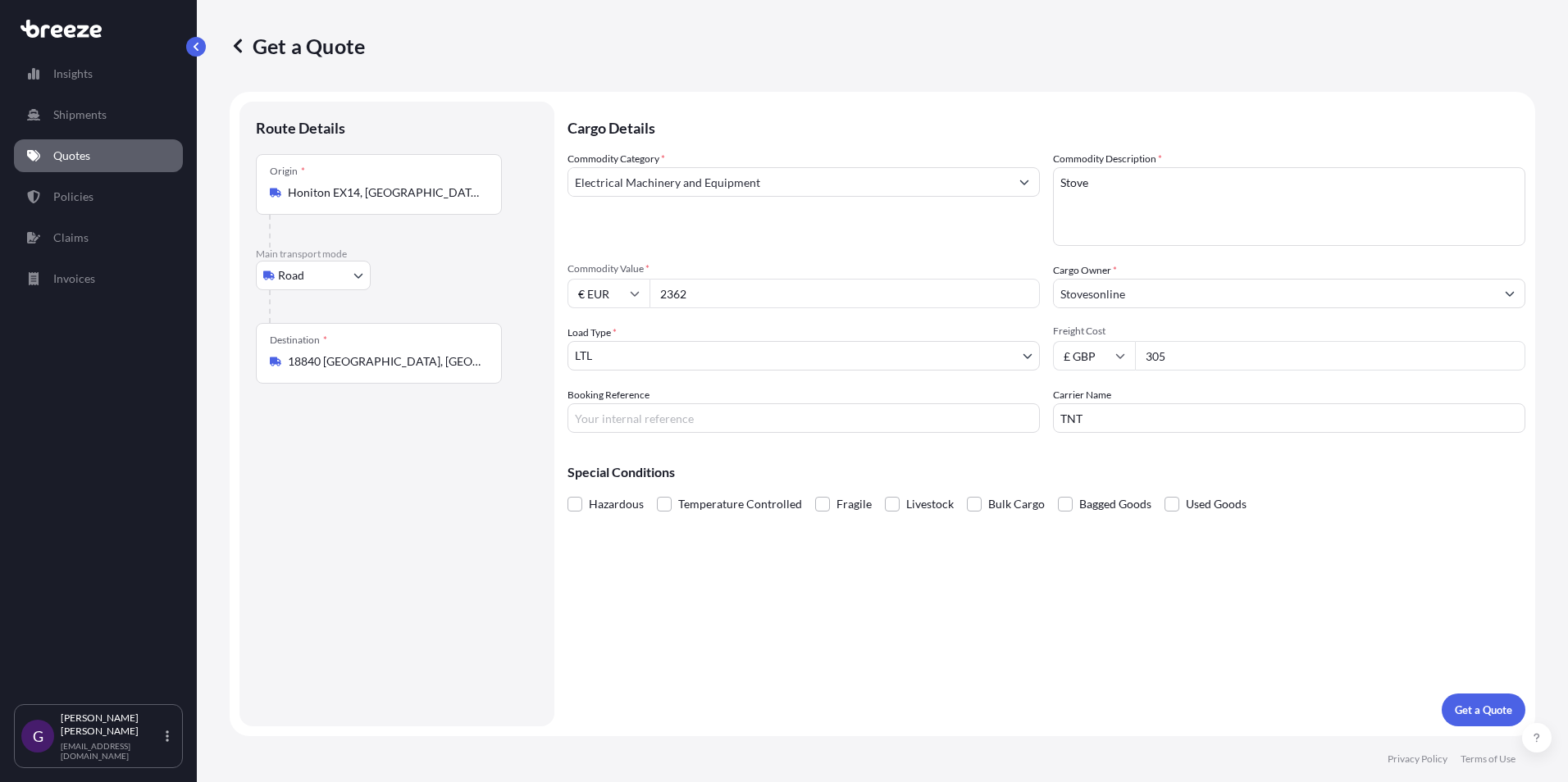
click at [615, 414] on input "Booking Reference" at bounding box center [803, 418] width 472 height 30
paste input "SDSA00190317"
type input "SDSA00190317"
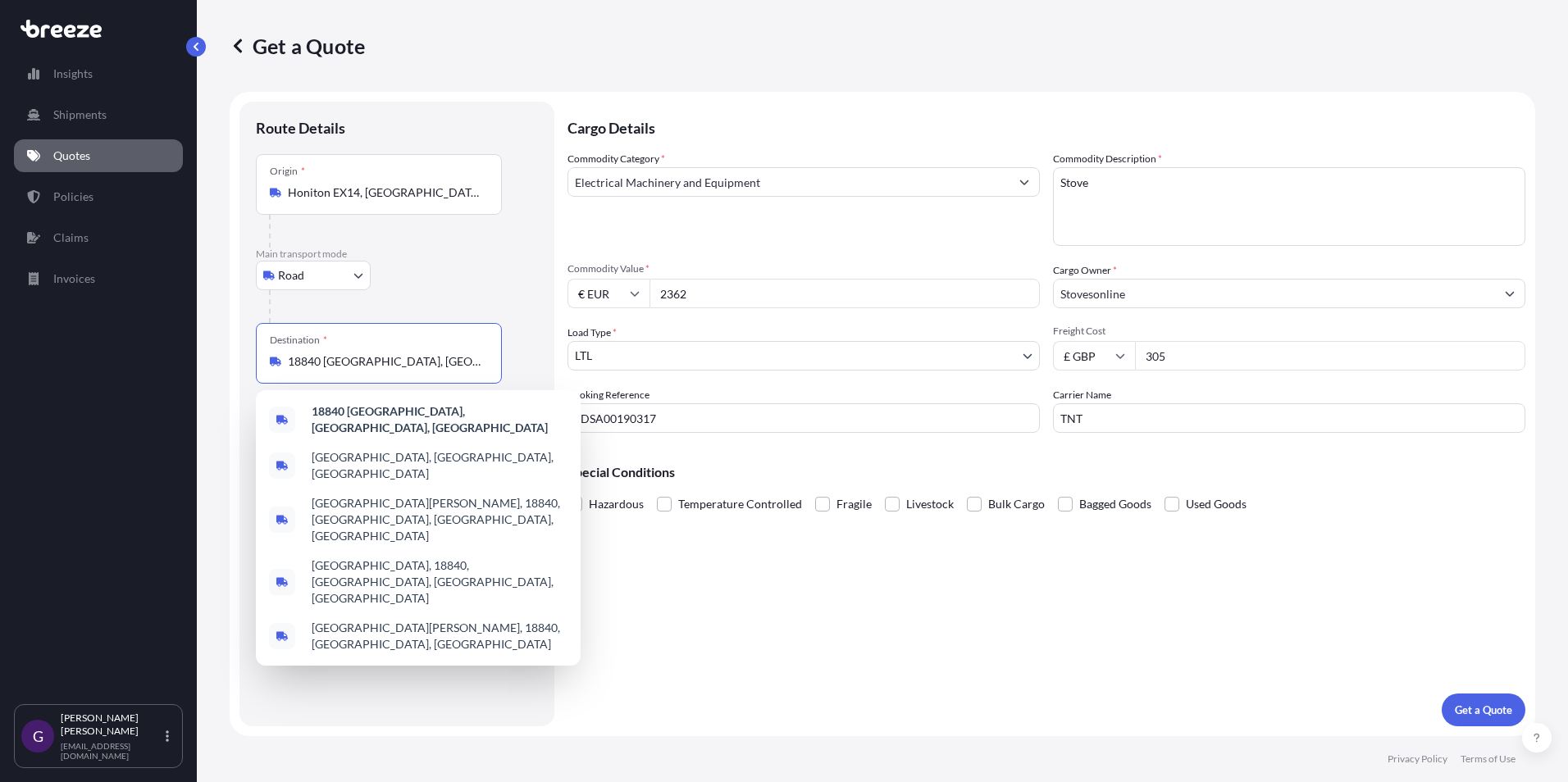
click at [373, 359] on input "18840 [GEOGRAPHIC_DATA], [GEOGRAPHIC_DATA], [GEOGRAPHIC_DATA]" at bounding box center [385, 362] width 194 height 16
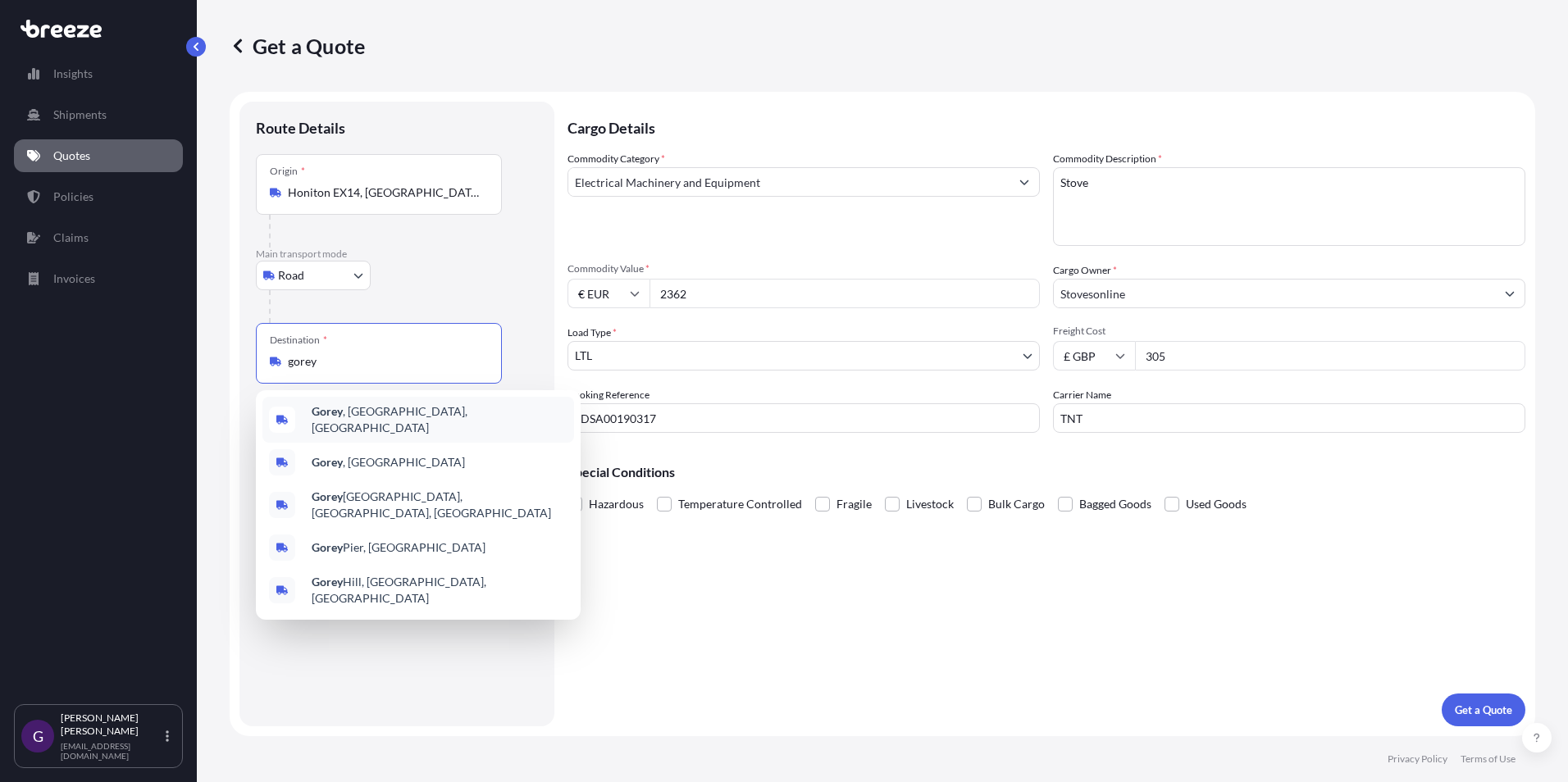
click at [375, 415] on span "Gorey , [GEOGRAPHIC_DATA], [GEOGRAPHIC_DATA]" at bounding box center [440, 420] width 256 height 33
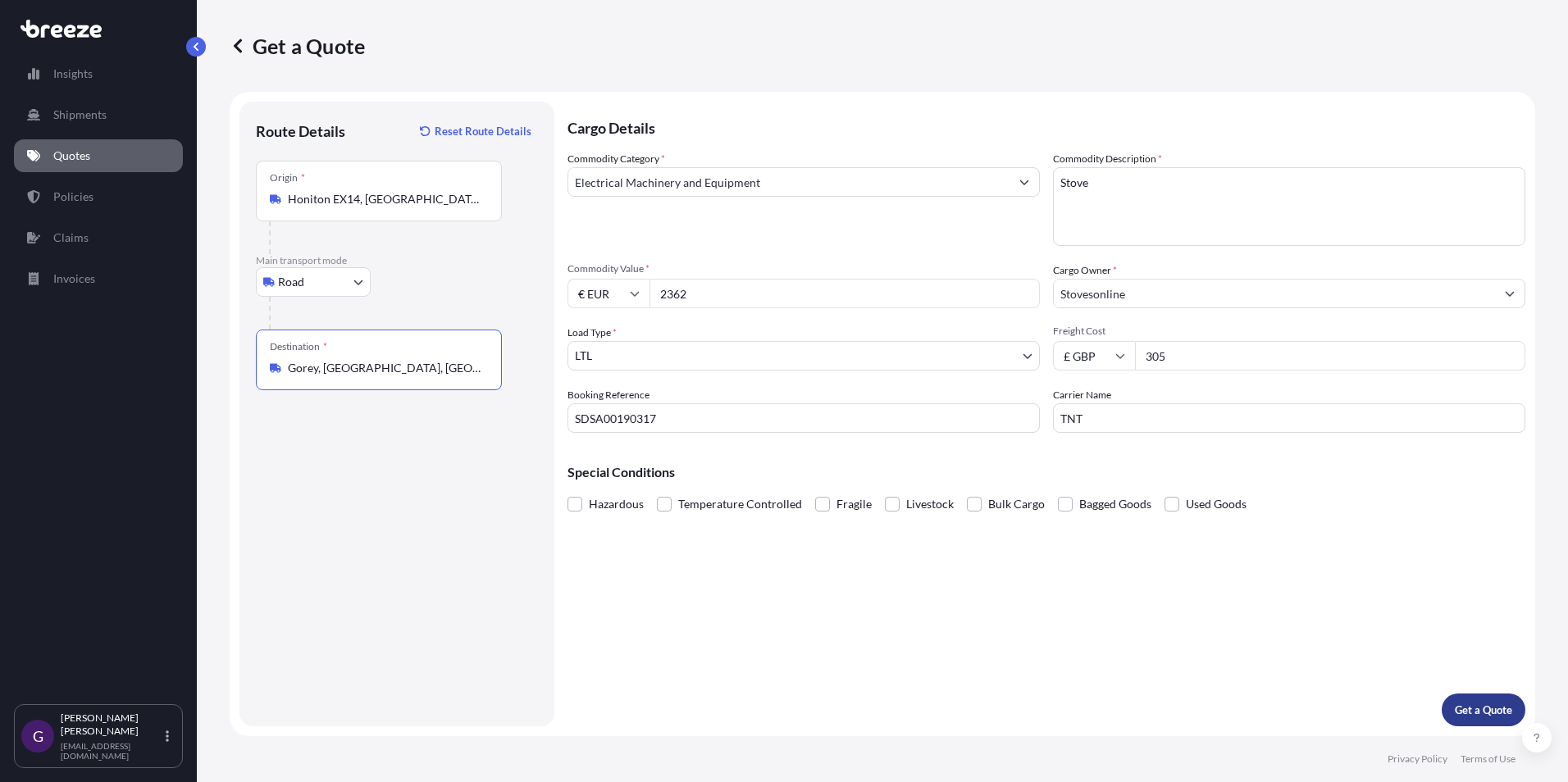
type input "Gorey, [GEOGRAPHIC_DATA], [GEOGRAPHIC_DATA]"
click at [1464, 708] on p "Get a Quote" at bounding box center [1483, 710] width 57 height 16
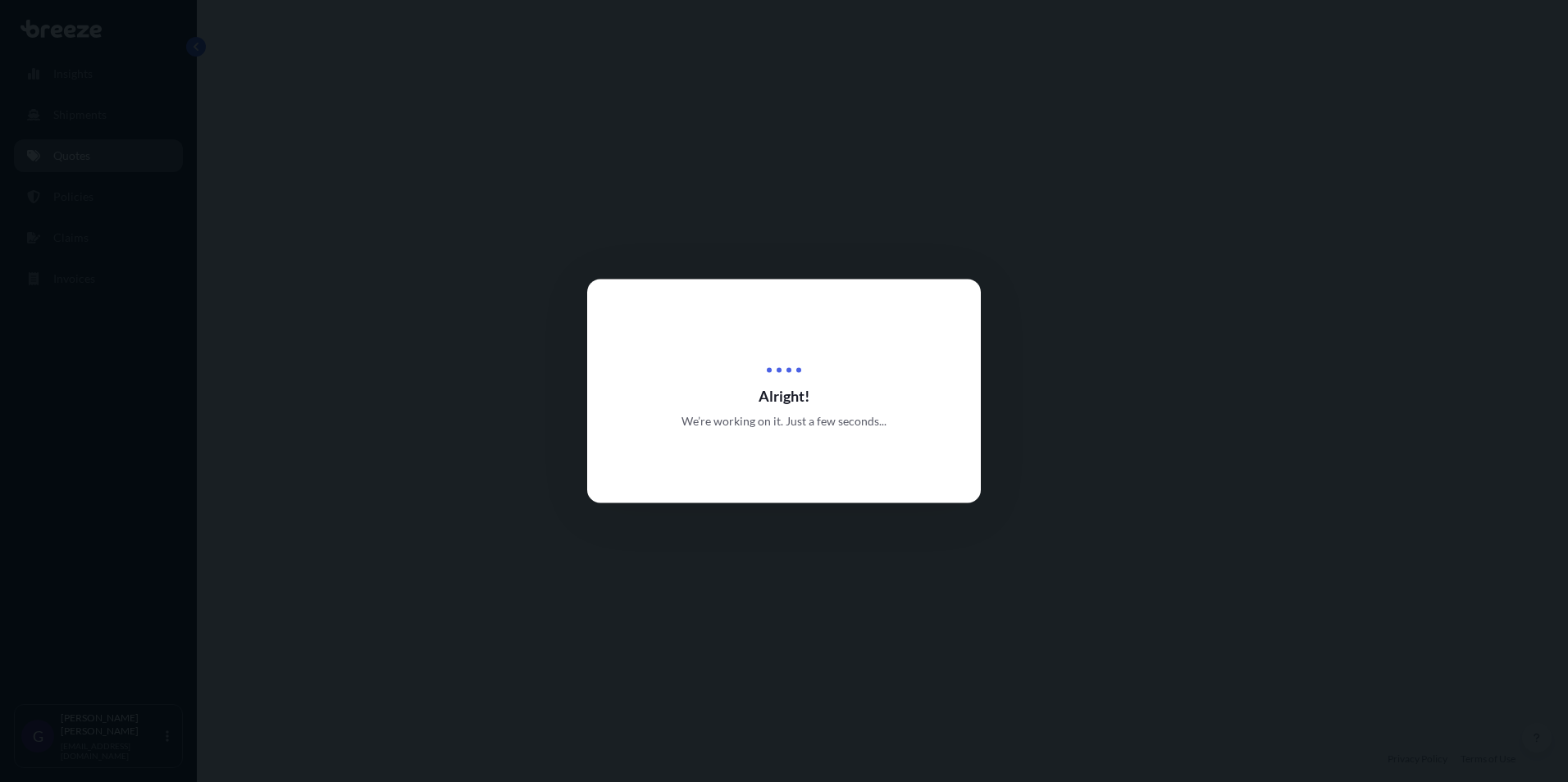
select select "Road"
select select "1"
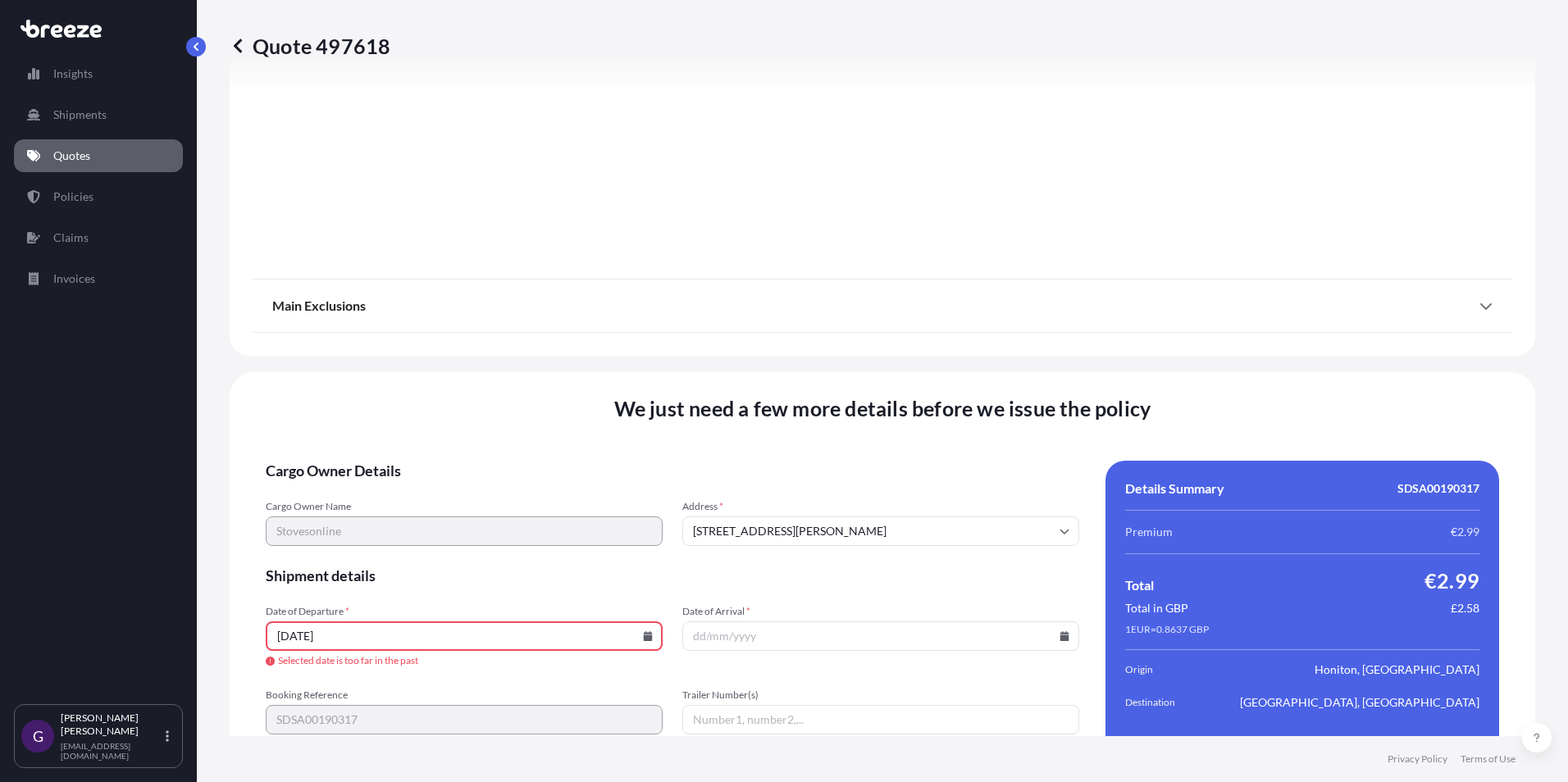
scroll to position [1820, 0]
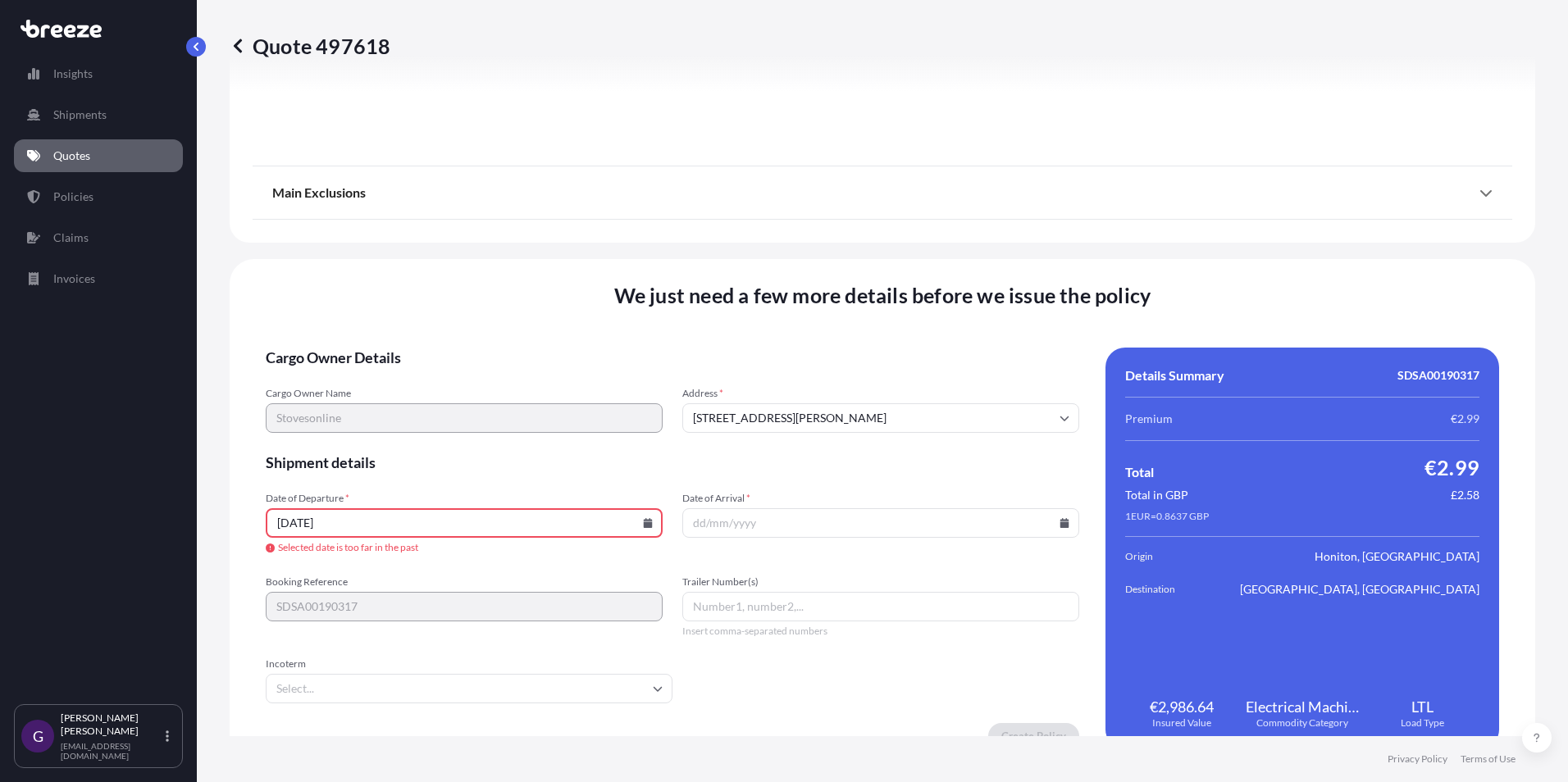
click at [646, 526] on icon at bounding box center [648, 523] width 9 height 10
click at [581, 241] on button at bounding box center [574, 246] width 26 height 26
click at [427, 435] on button "27" at bounding box center [423, 439] width 26 height 26
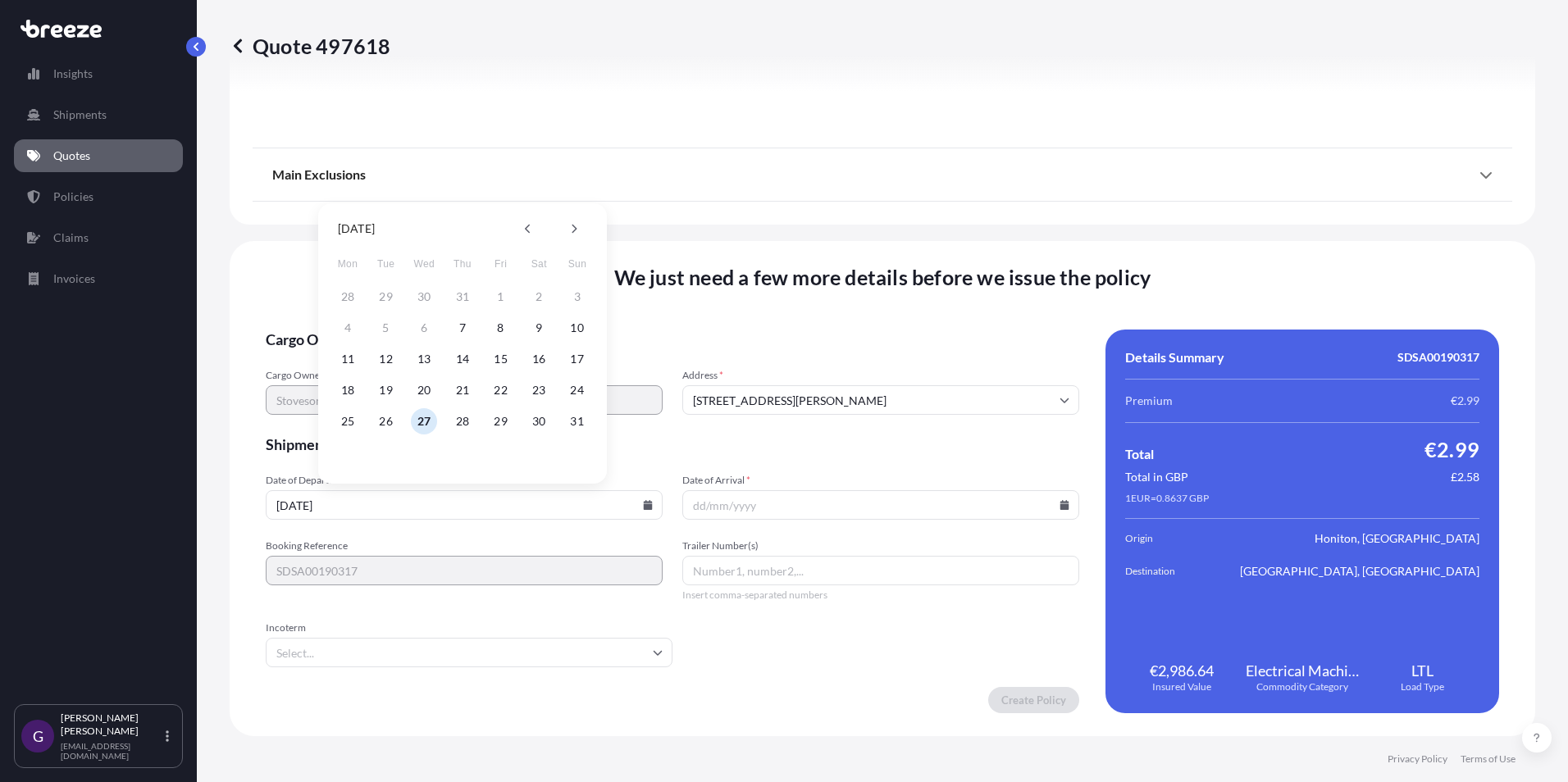
type input "[DATE]"
click at [1063, 506] on input "Date of Arrival *" at bounding box center [881, 505] width 397 height 30
click at [1050, 506] on input "Date of Arrival *" at bounding box center [881, 505] width 397 height 30
click at [1050, 505] on input "Date of Arrival *" at bounding box center [881, 505] width 397 height 30
click at [1060, 504] on icon at bounding box center [1065, 505] width 9 height 10
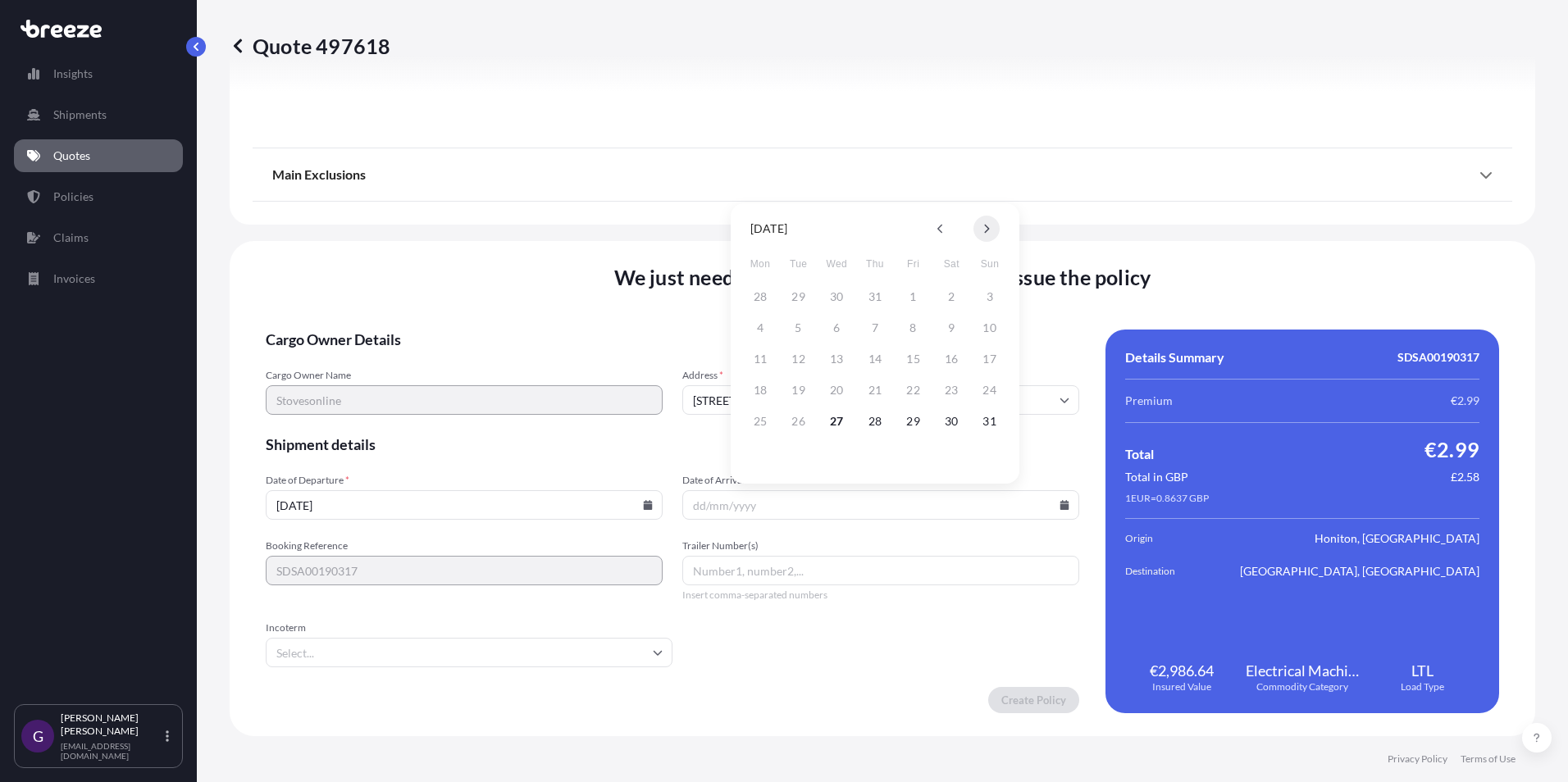
click at [985, 230] on icon at bounding box center [986, 228] width 6 height 10
click at [837, 298] on button "3" at bounding box center [836, 296] width 26 height 26
type input "[DATE]"
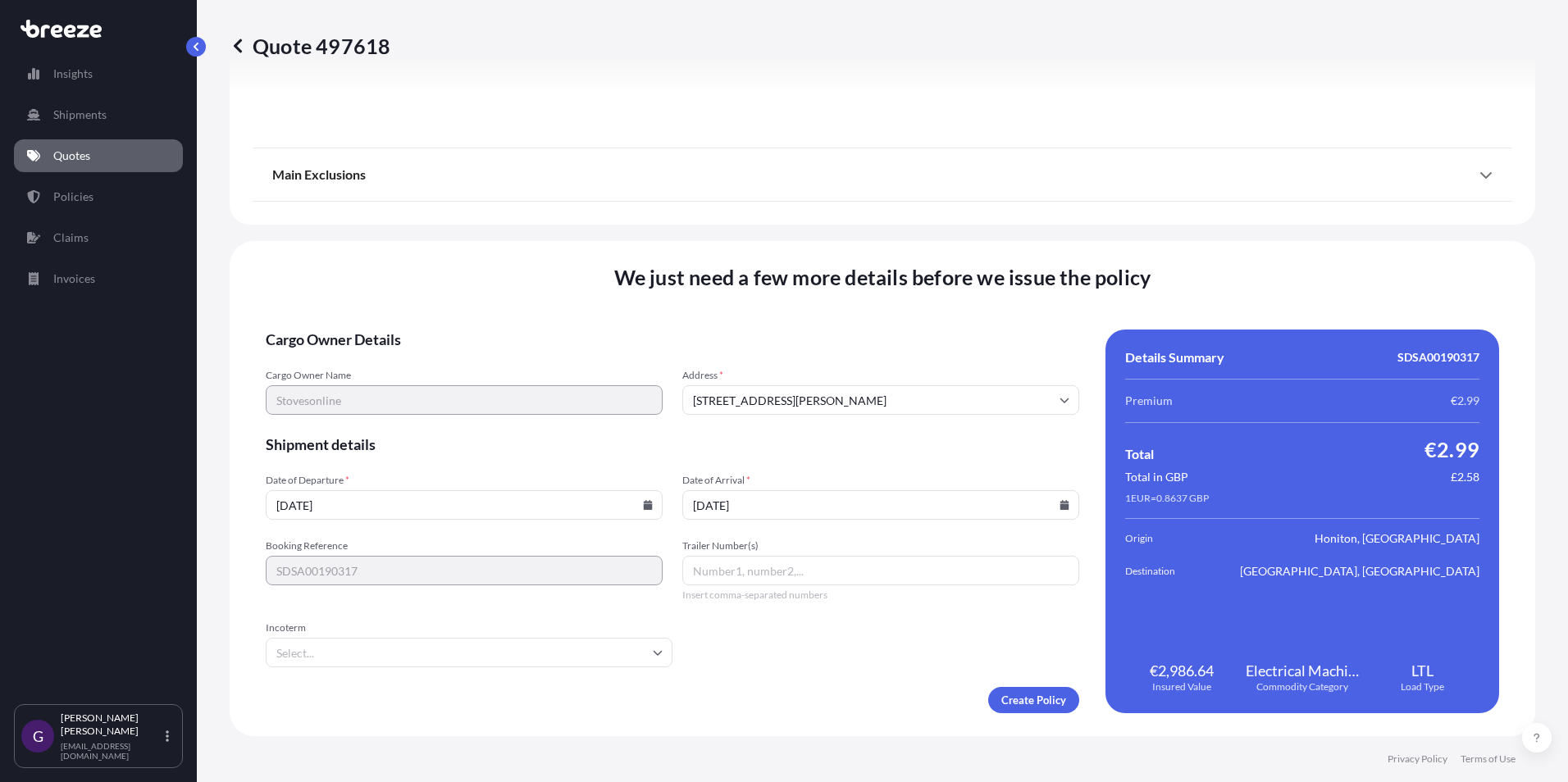
click at [598, 649] on input "Incoterm" at bounding box center [469, 652] width 407 height 30
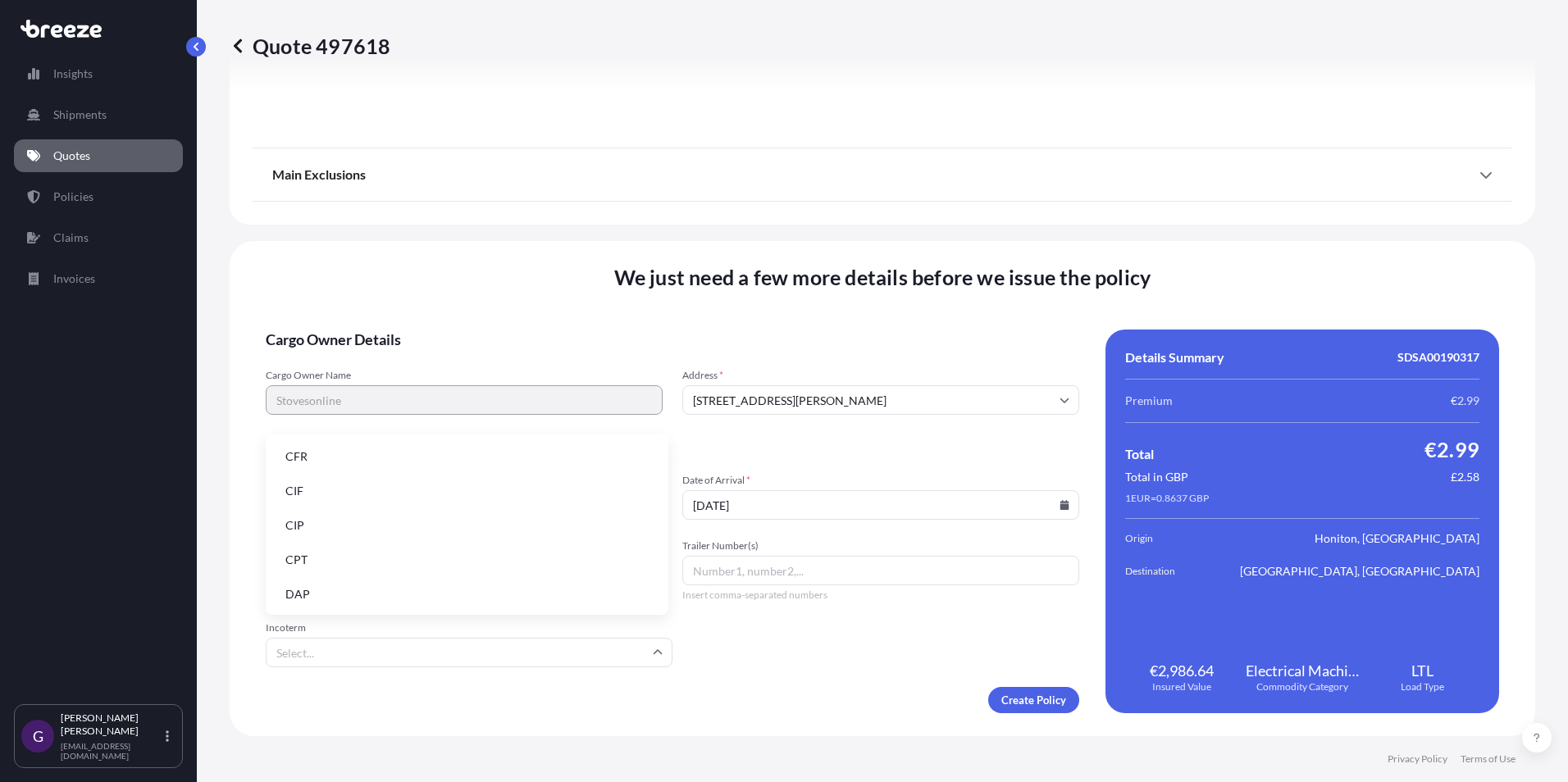
click at [564, 593] on li "DAP" at bounding box center [467, 594] width 390 height 31
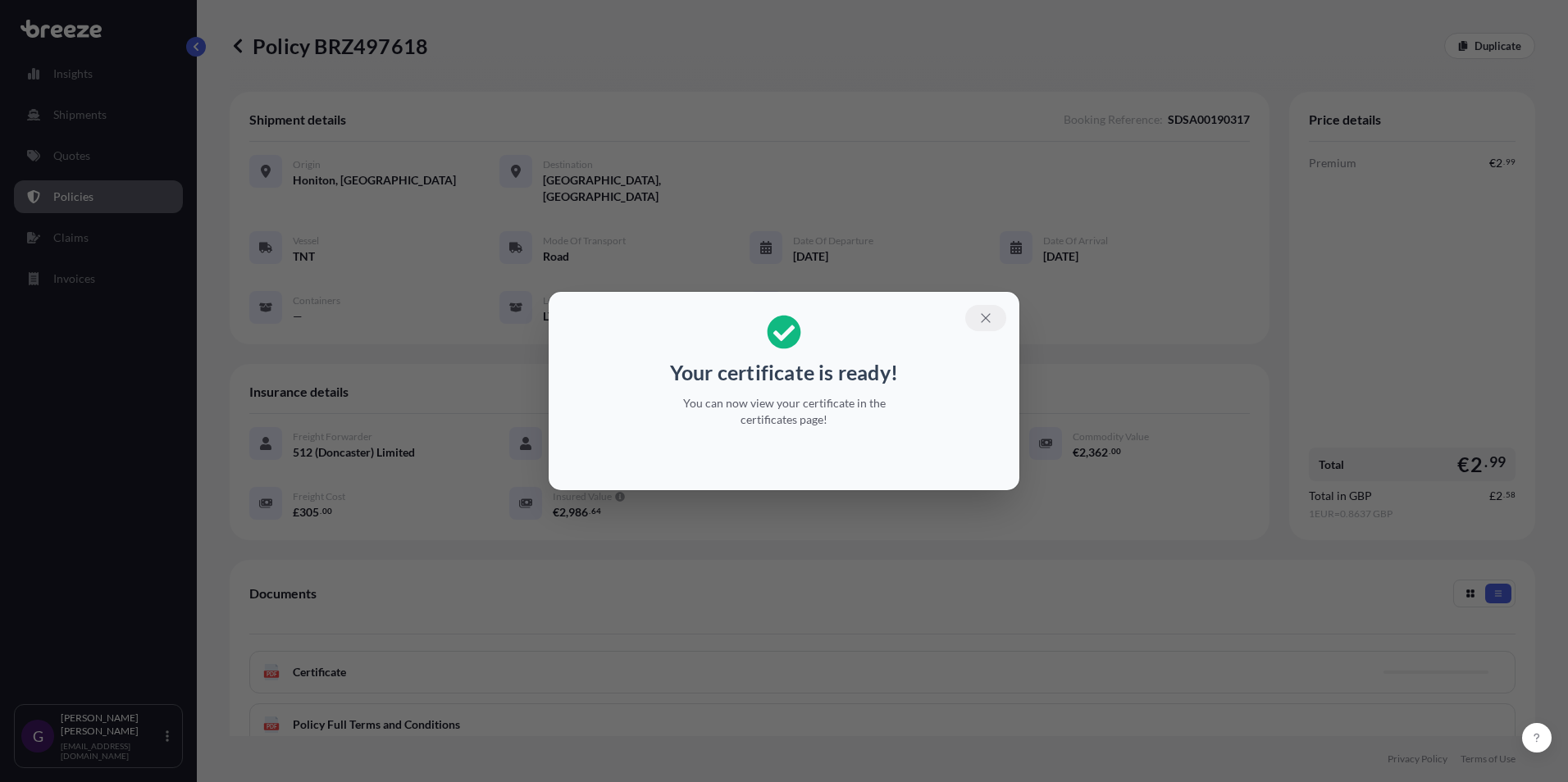
click at [983, 324] on icon "button" at bounding box center [985, 318] width 15 height 14
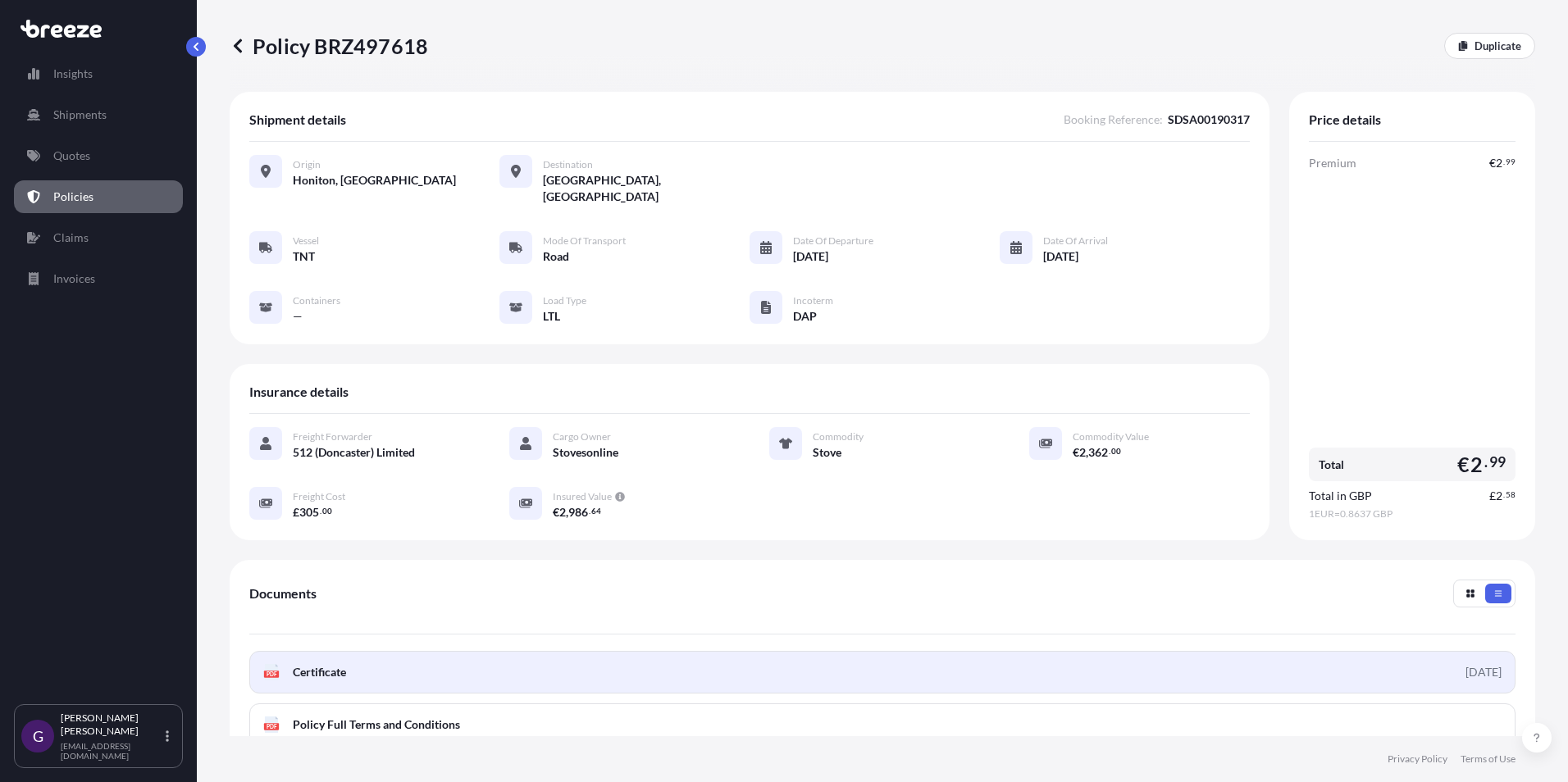
click at [344, 664] on span "Certificate" at bounding box center [319, 672] width 53 height 16
